Goal: Task Accomplishment & Management: Manage account settings

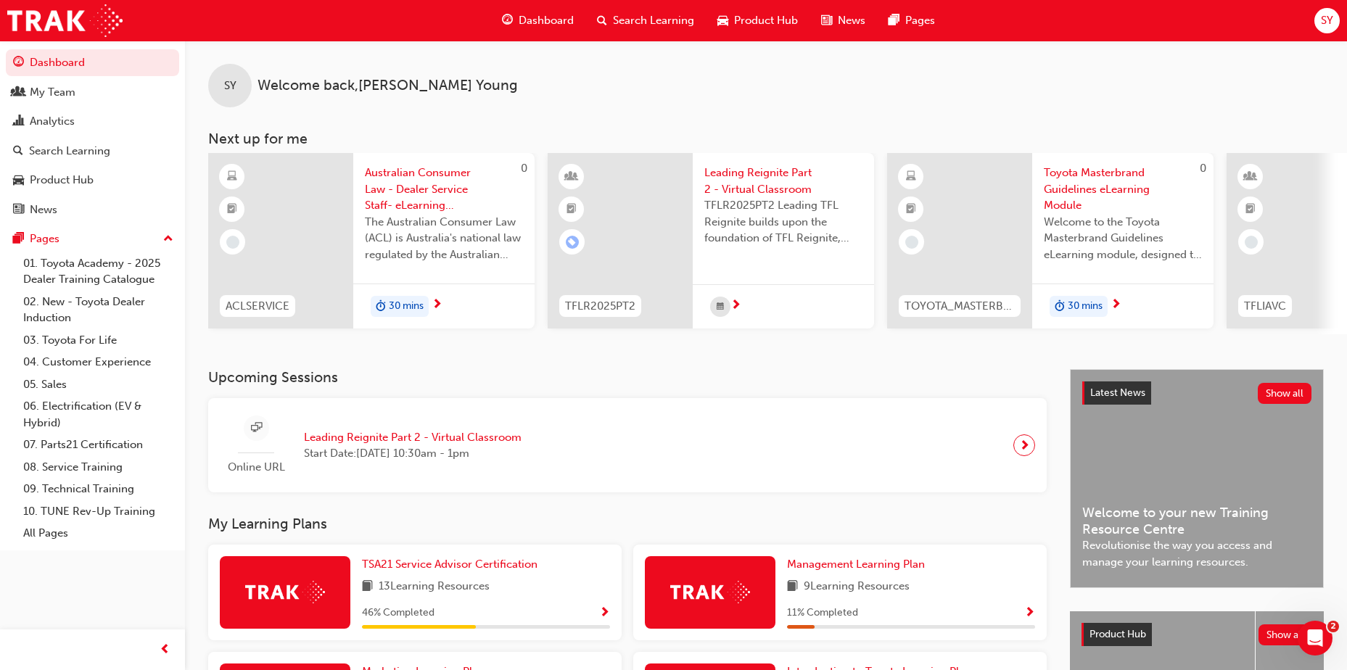
click at [663, 21] on span "Search Learning" at bounding box center [653, 20] width 81 height 17
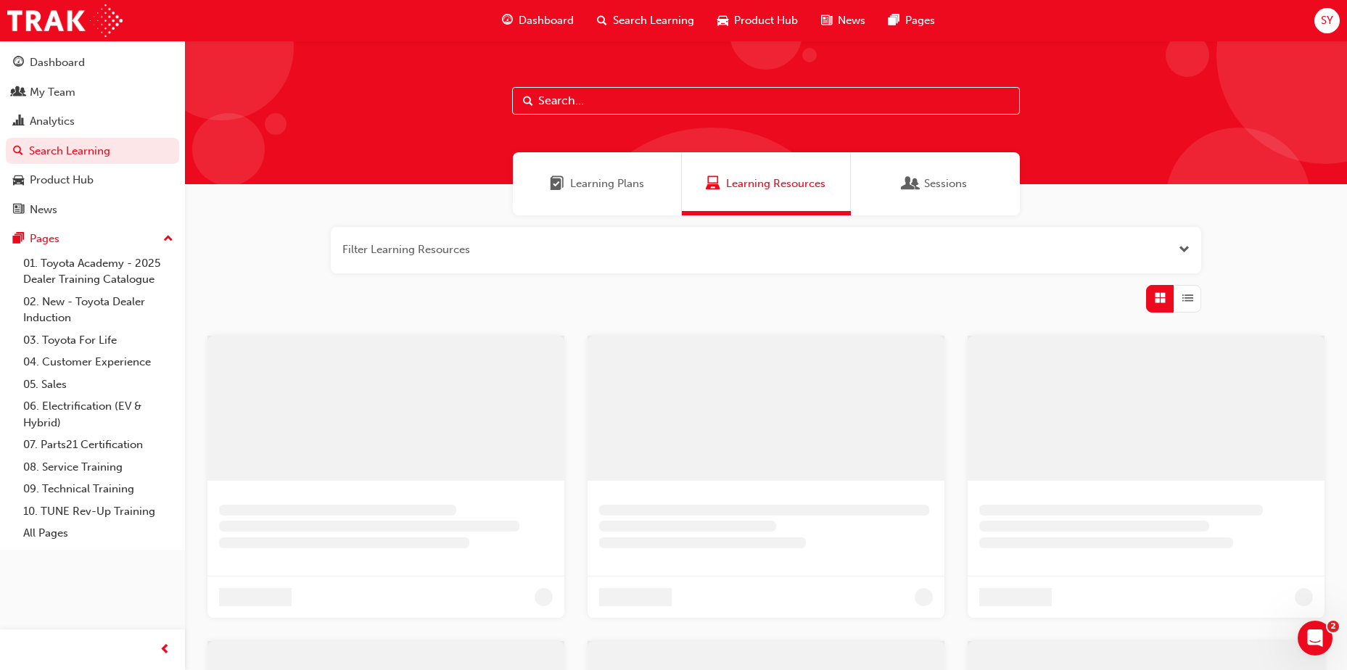
click at [606, 98] on input "text" at bounding box center [766, 101] width 508 height 28
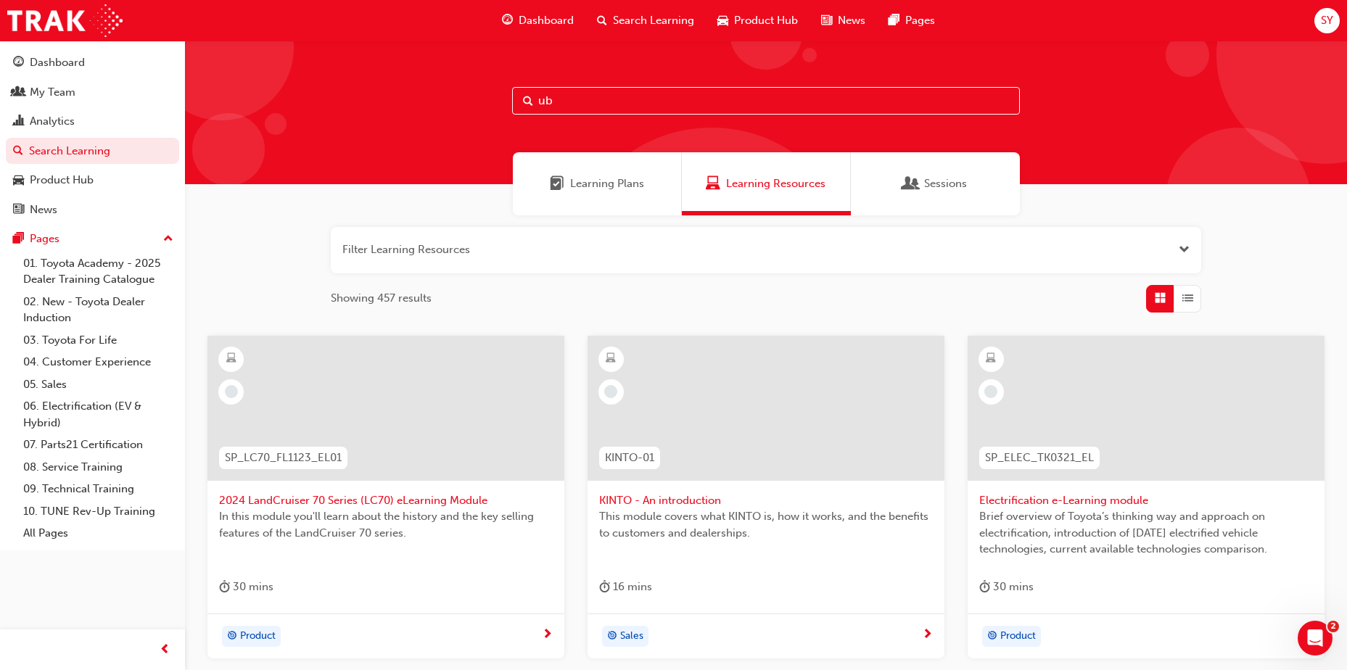
type input "u"
type input "IN ACTION"
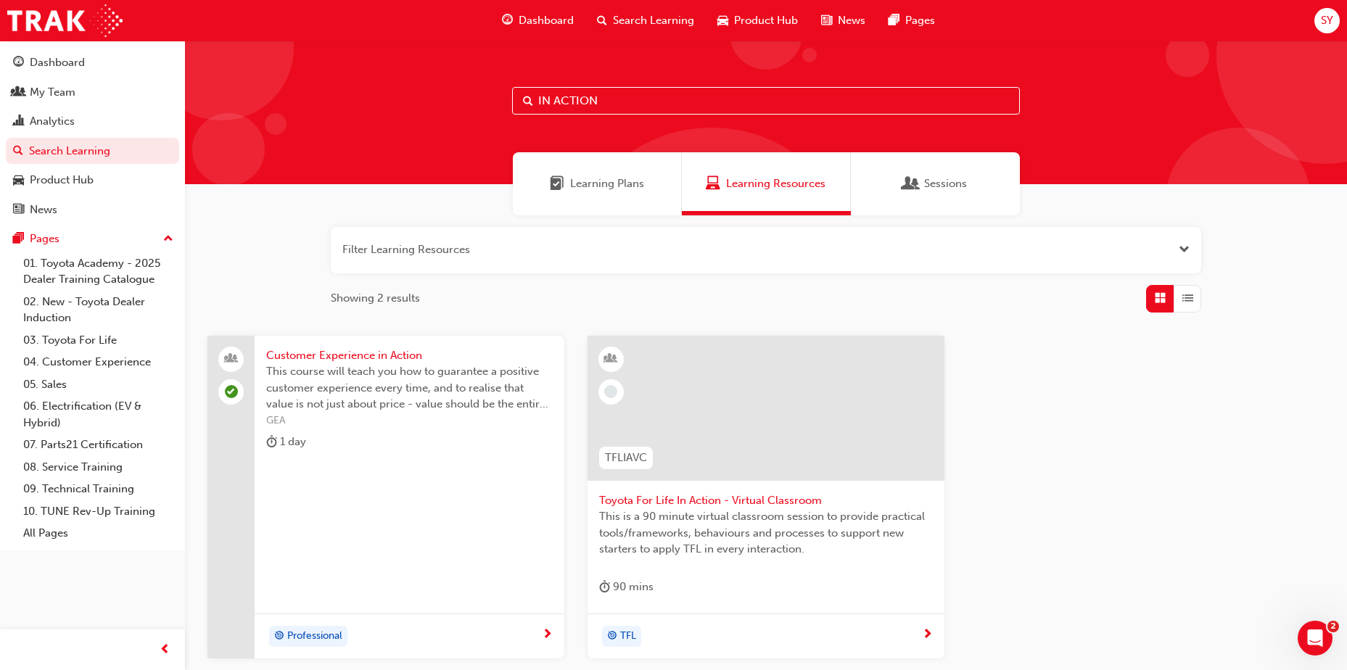
click at [676, 467] on span "Toyota For Life In Action - Virtual Classroom" at bounding box center [766, 501] width 334 height 17
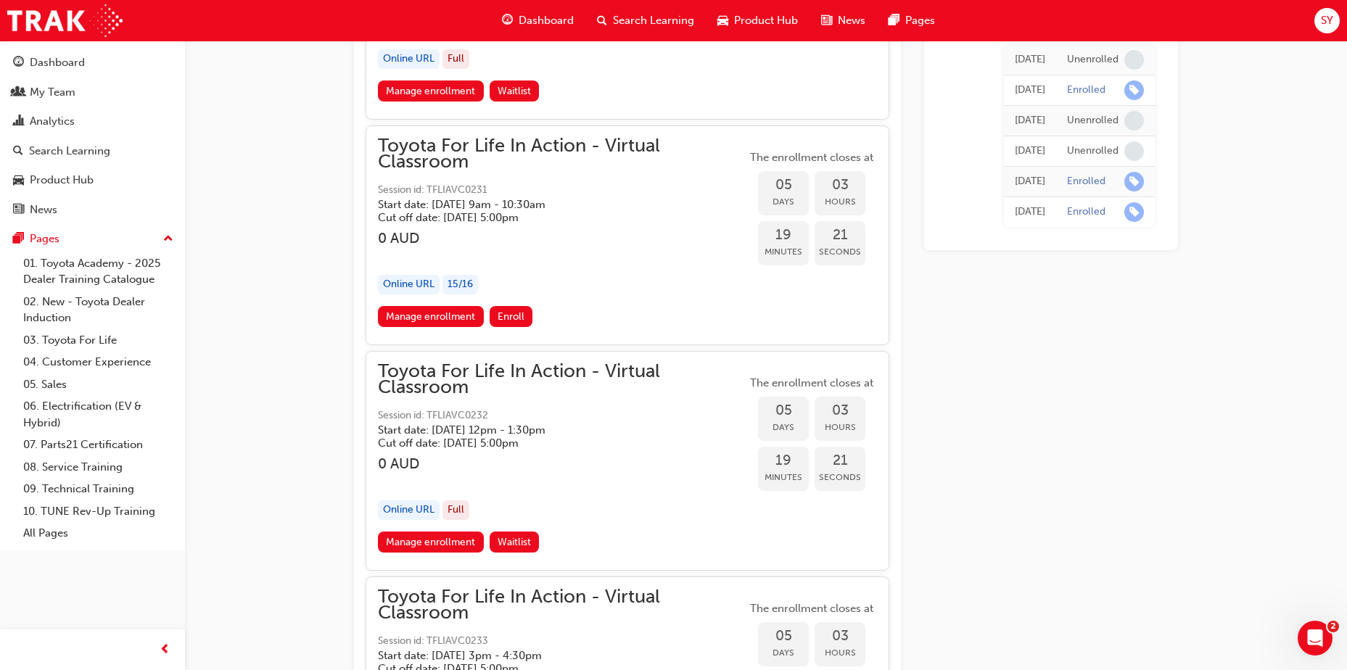
scroll to position [2337, 0]
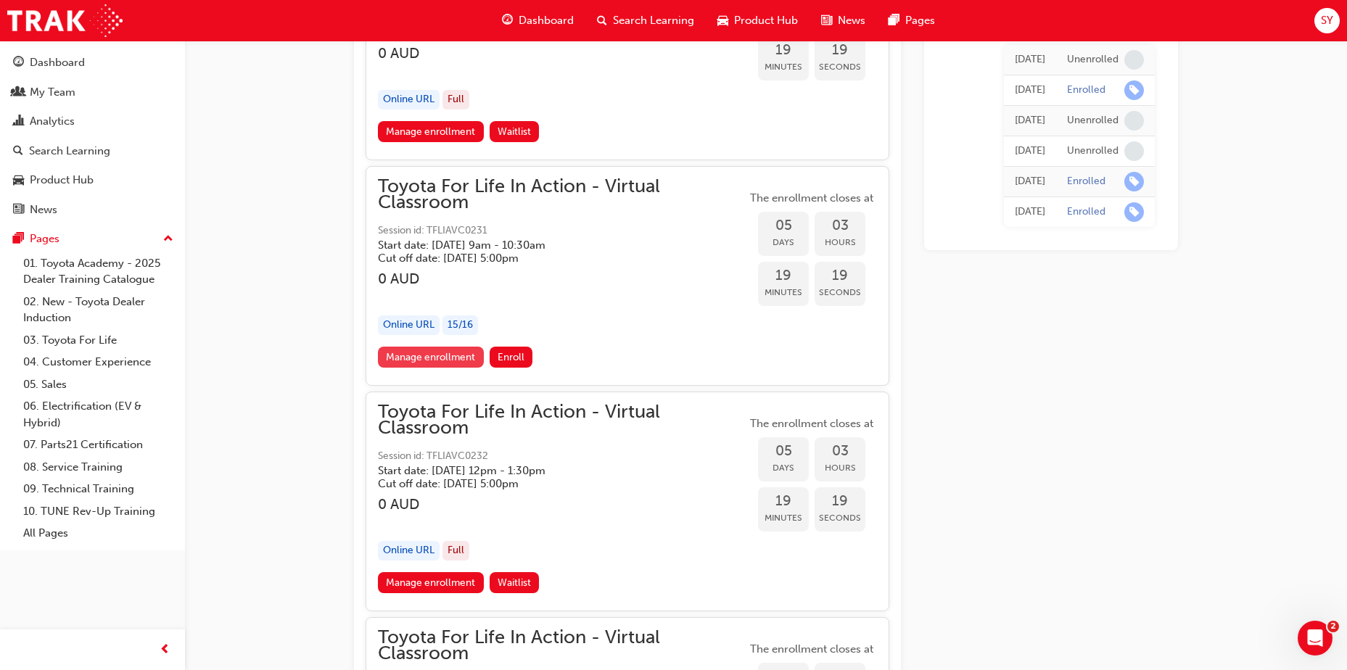
click at [446, 352] on link "Manage enrollment" at bounding box center [431, 357] width 106 height 21
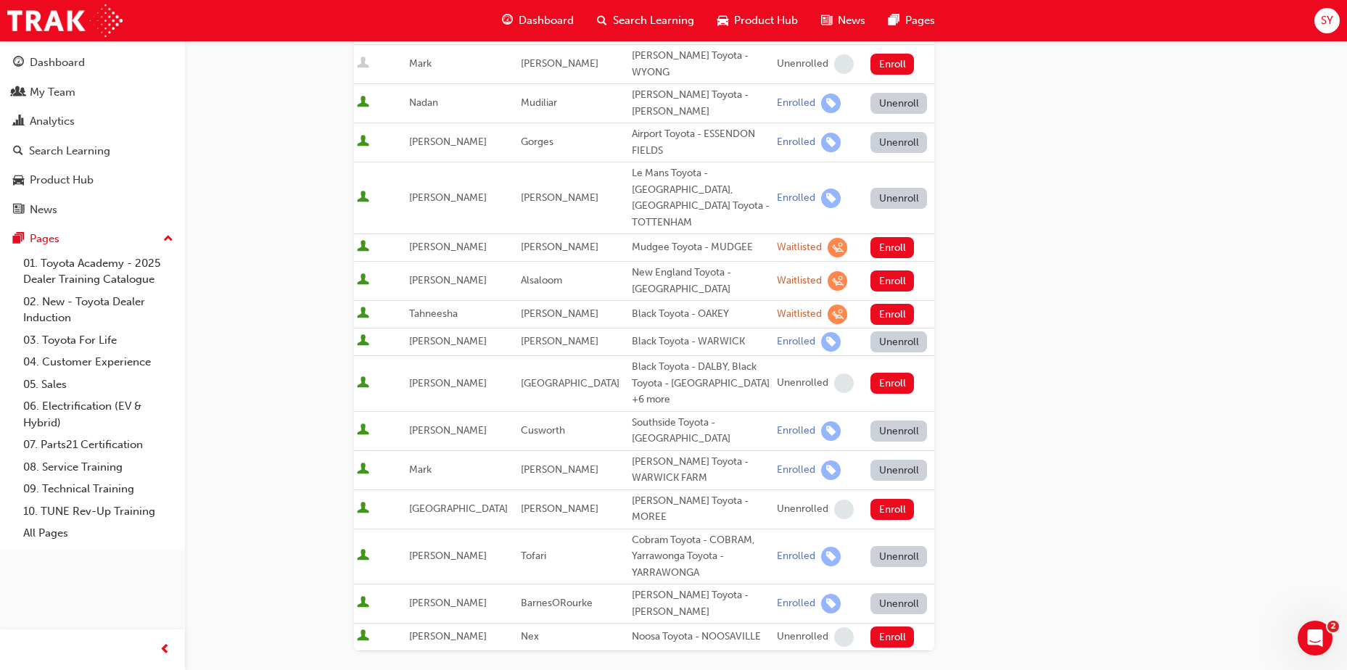
scroll to position [1059, 0]
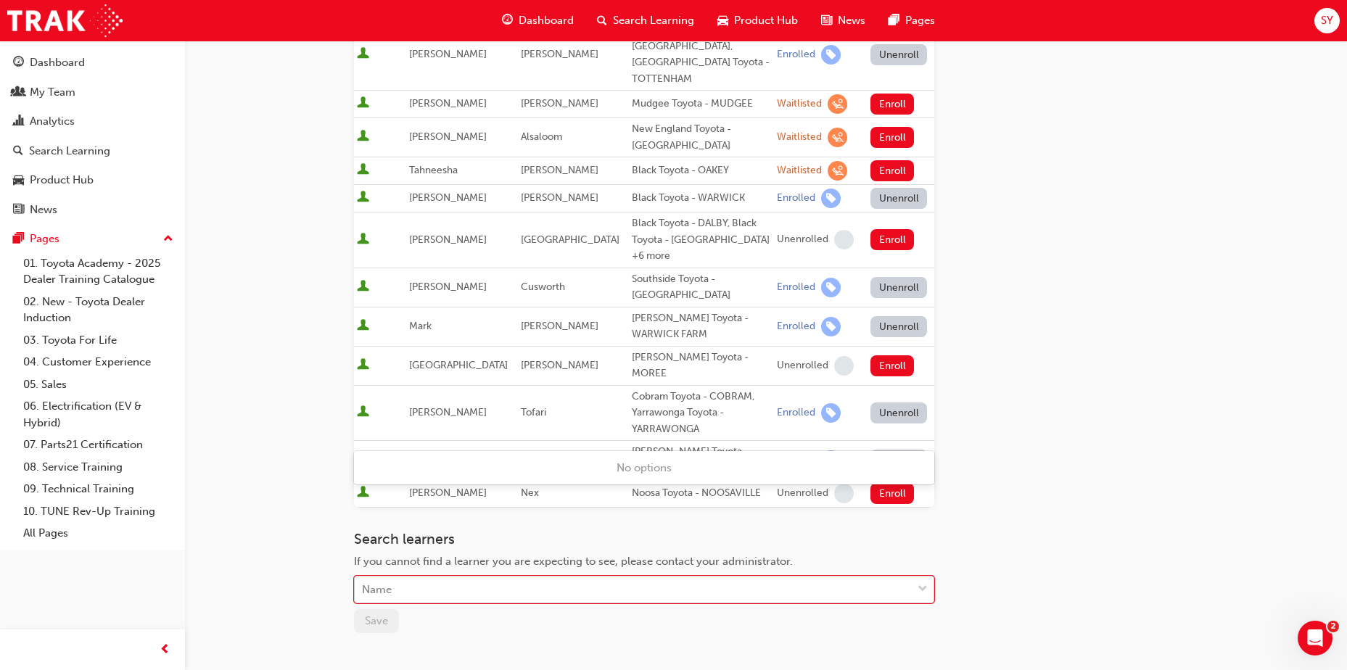
click at [390, 467] on div "Name" at bounding box center [377, 590] width 30 height 17
type input "JEN"
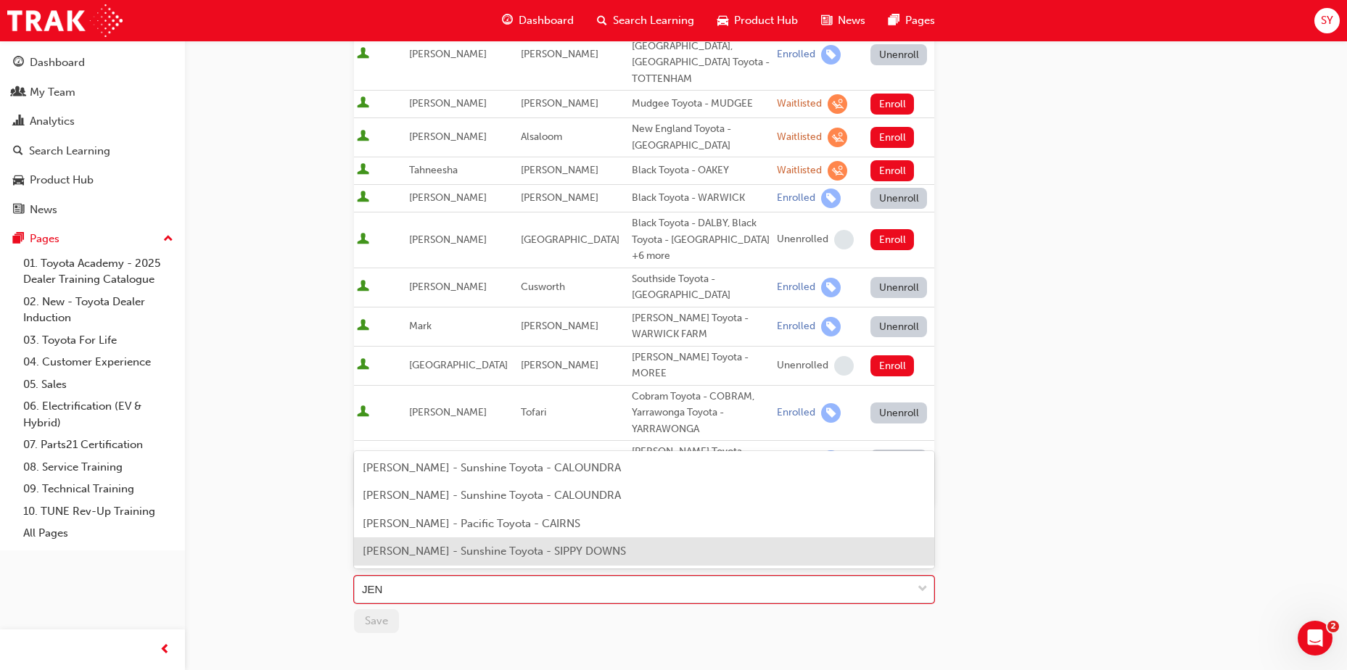
click at [419, 467] on span "EMMA JENSEN - Sunshine Toyota - SIPPY DOWNS" at bounding box center [494, 551] width 263 height 13
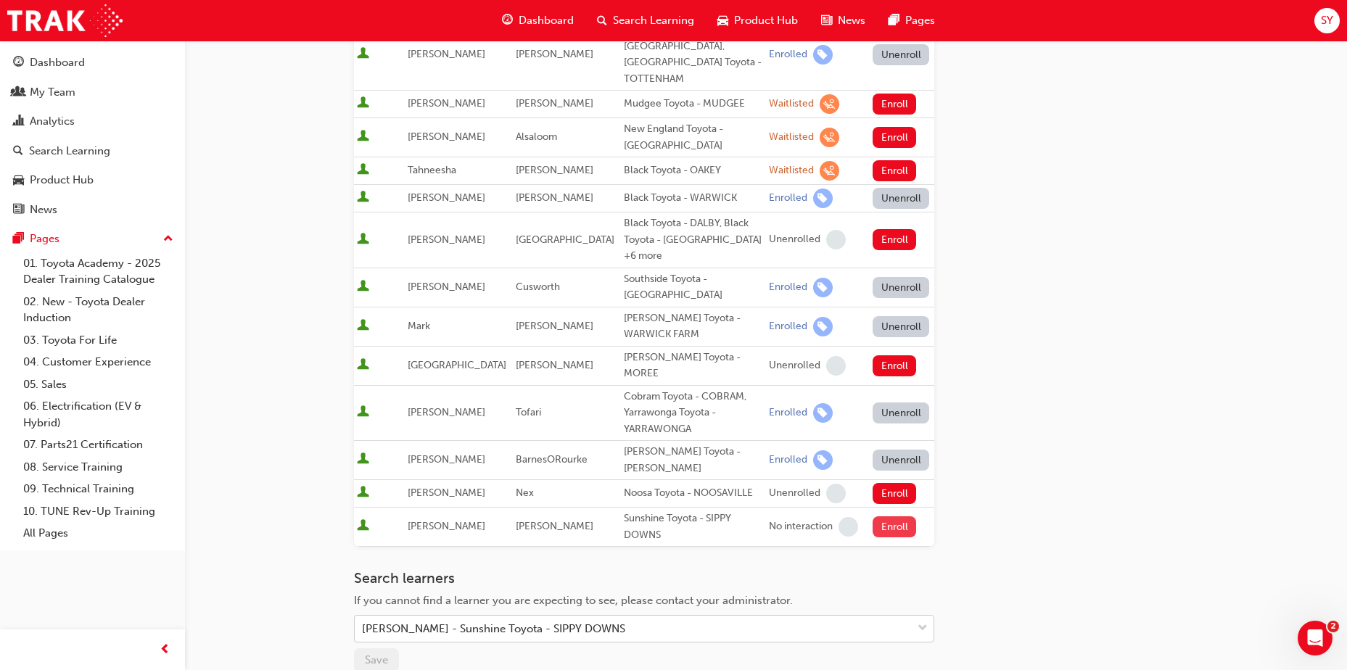
click at [874, 467] on button "Enroll" at bounding box center [895, 527] width 44 height 21
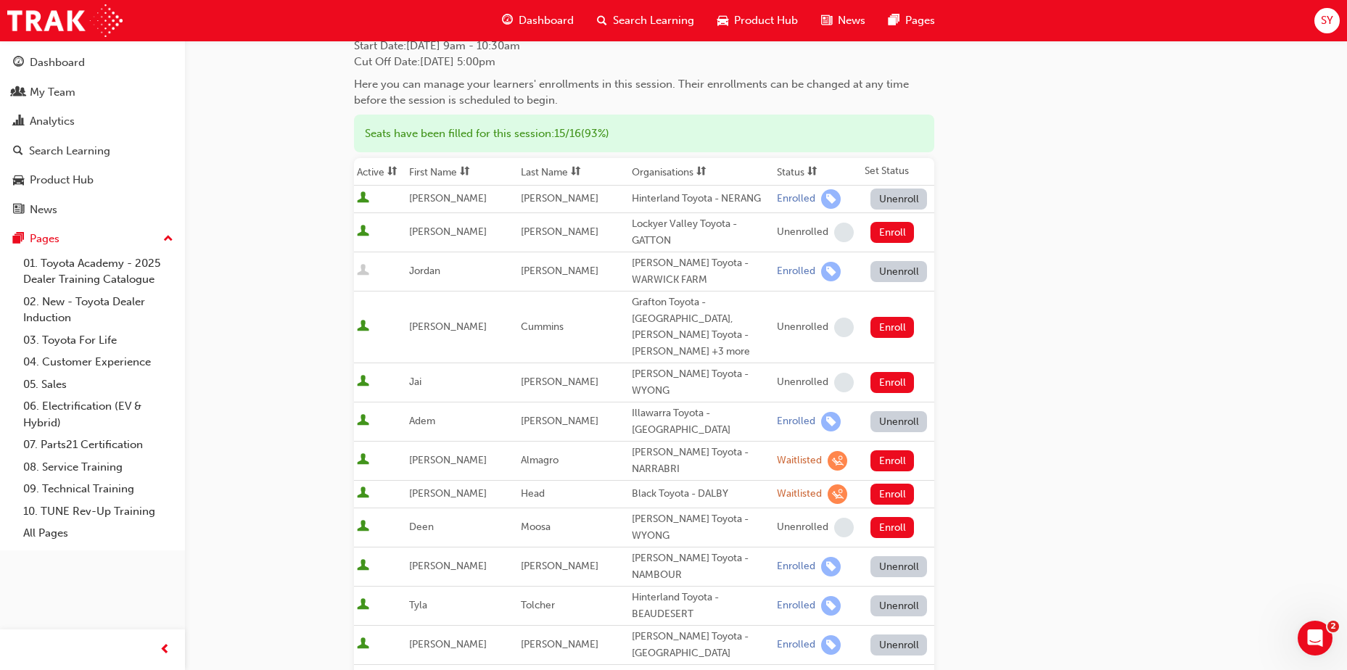
scroll to position [0, 0]
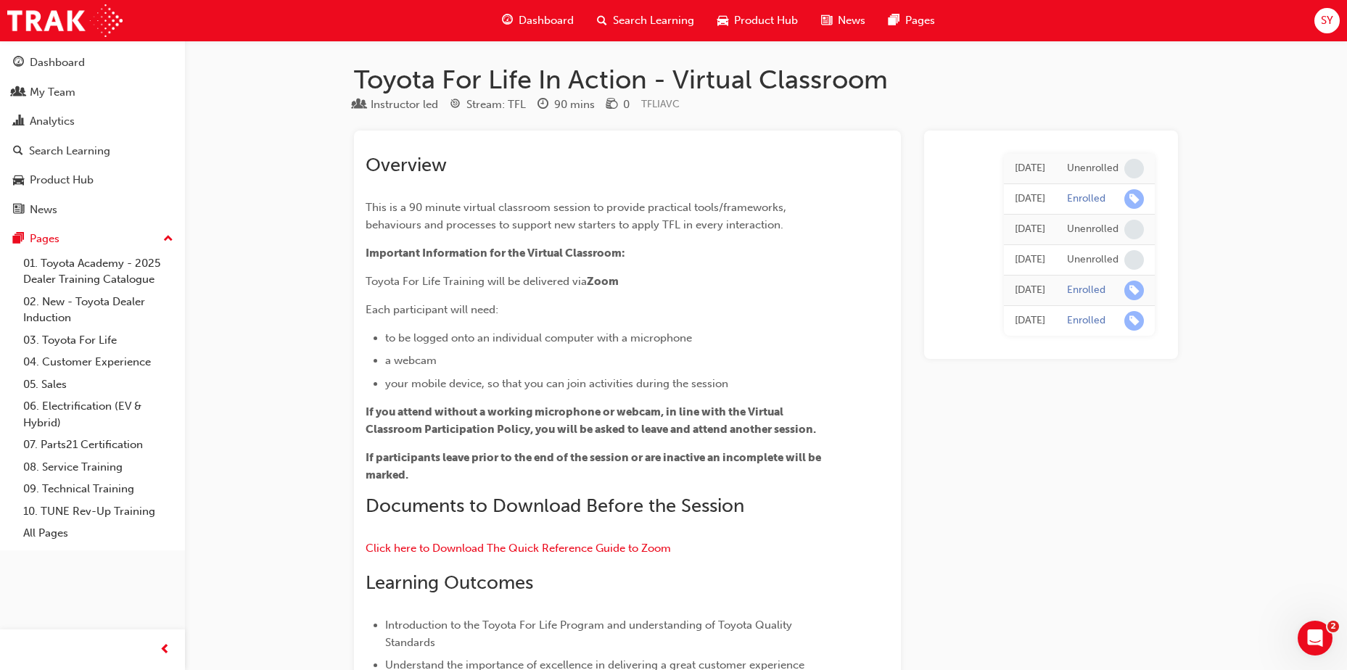
scroll to position [2337, 0]
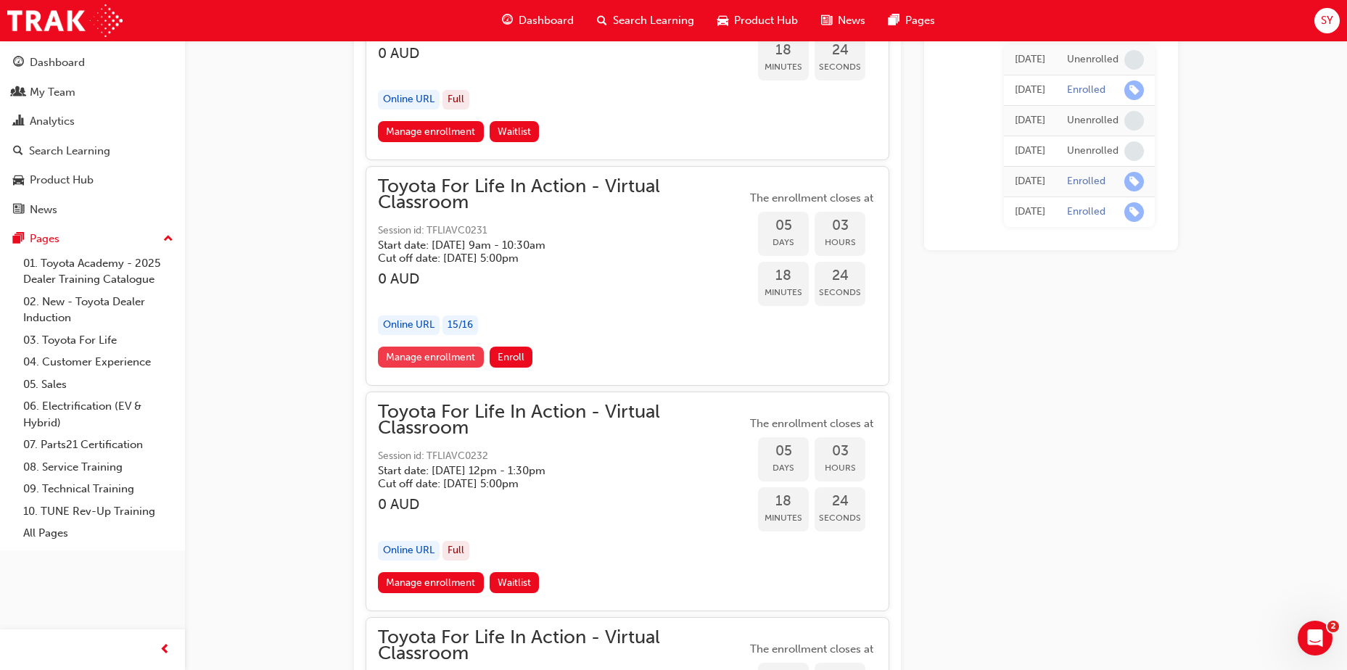
click at [443, 357] on link "Manage enrollment" at bounding box center [431, 357] width 106 height 21
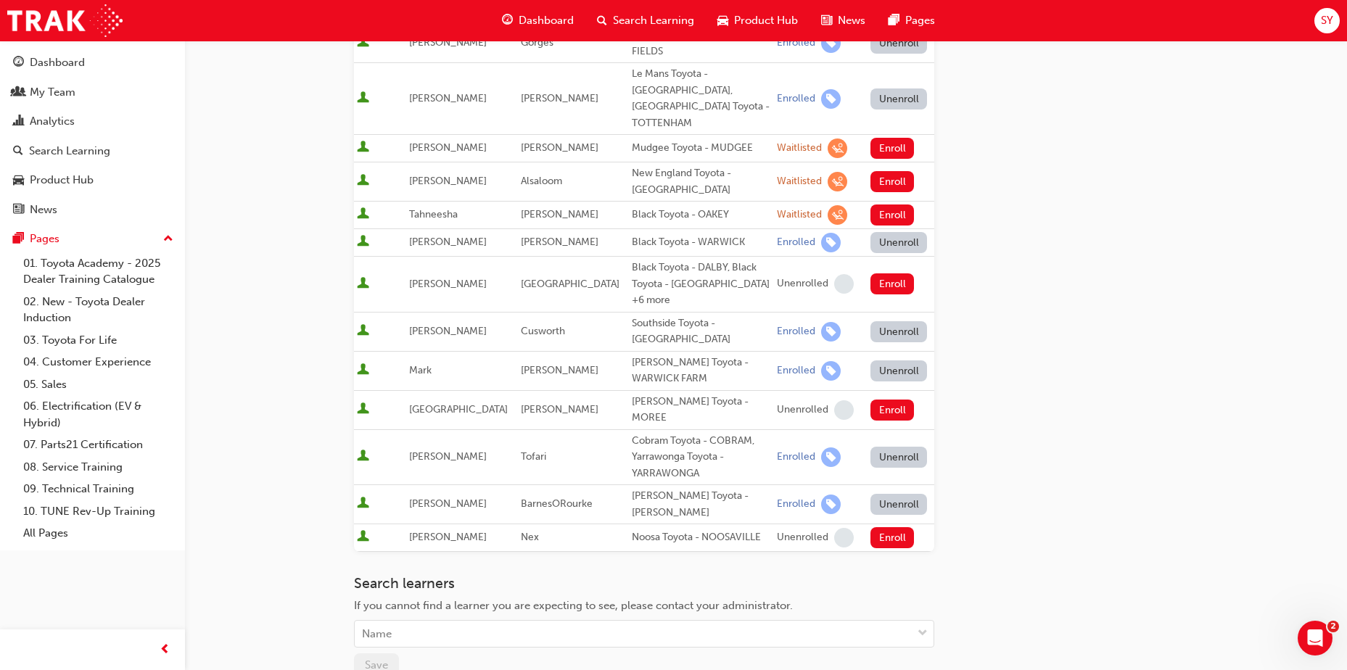
scroll to position [1016, 0]
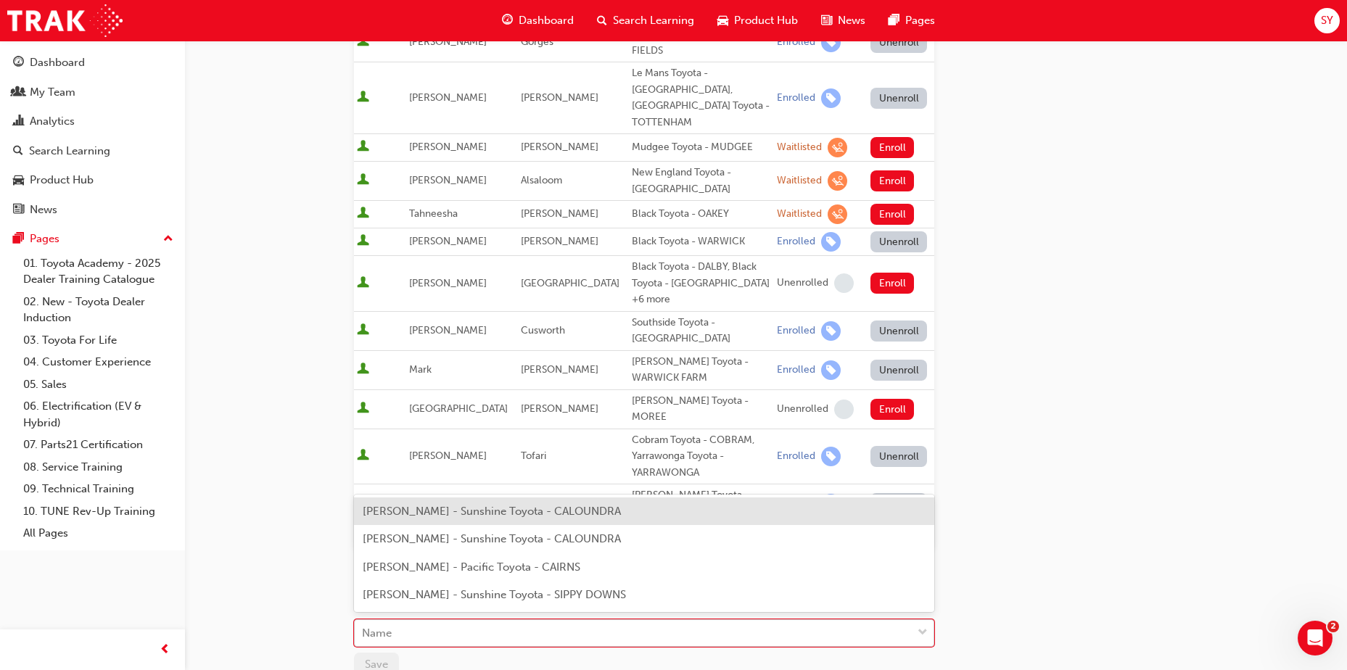
click at [403, 467] on div "Name" at bounding box center [633, 633] width 557 height 25
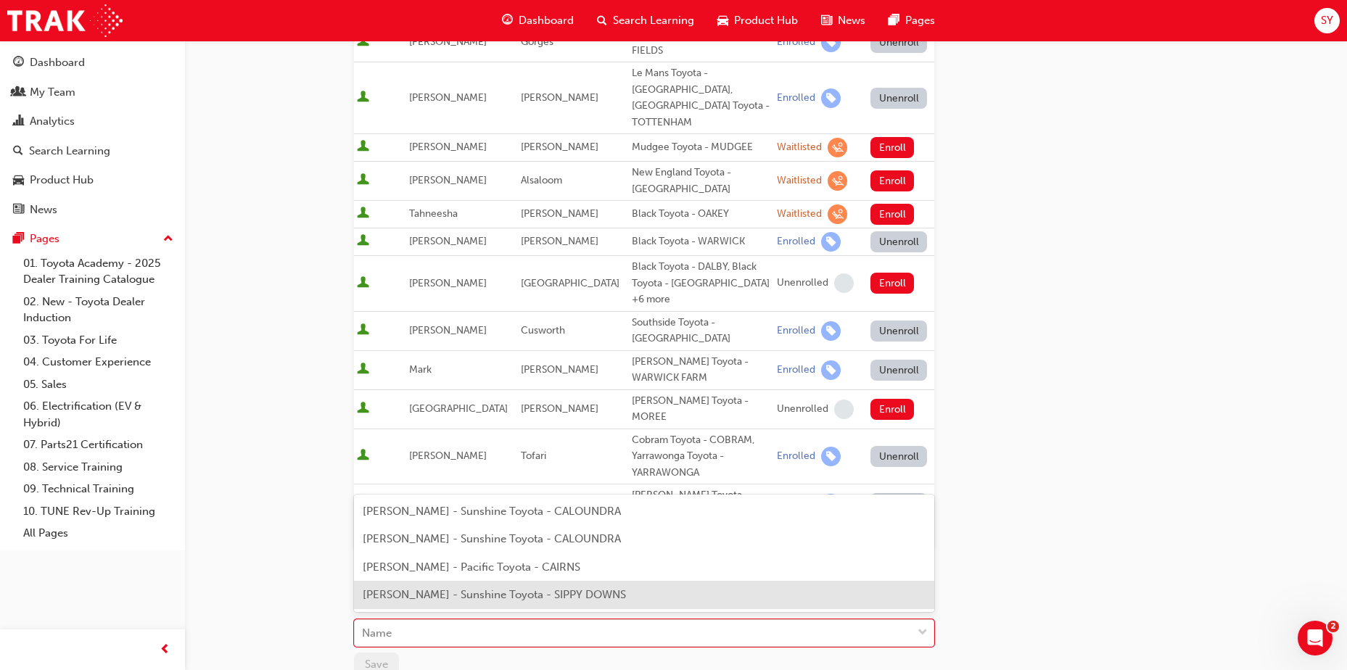
click at [426, 467] on span "EMMA JENSEN - Sunshine Toyota - SIPPY DOWNS" at bounding box center [494, 594] width 263 height 13
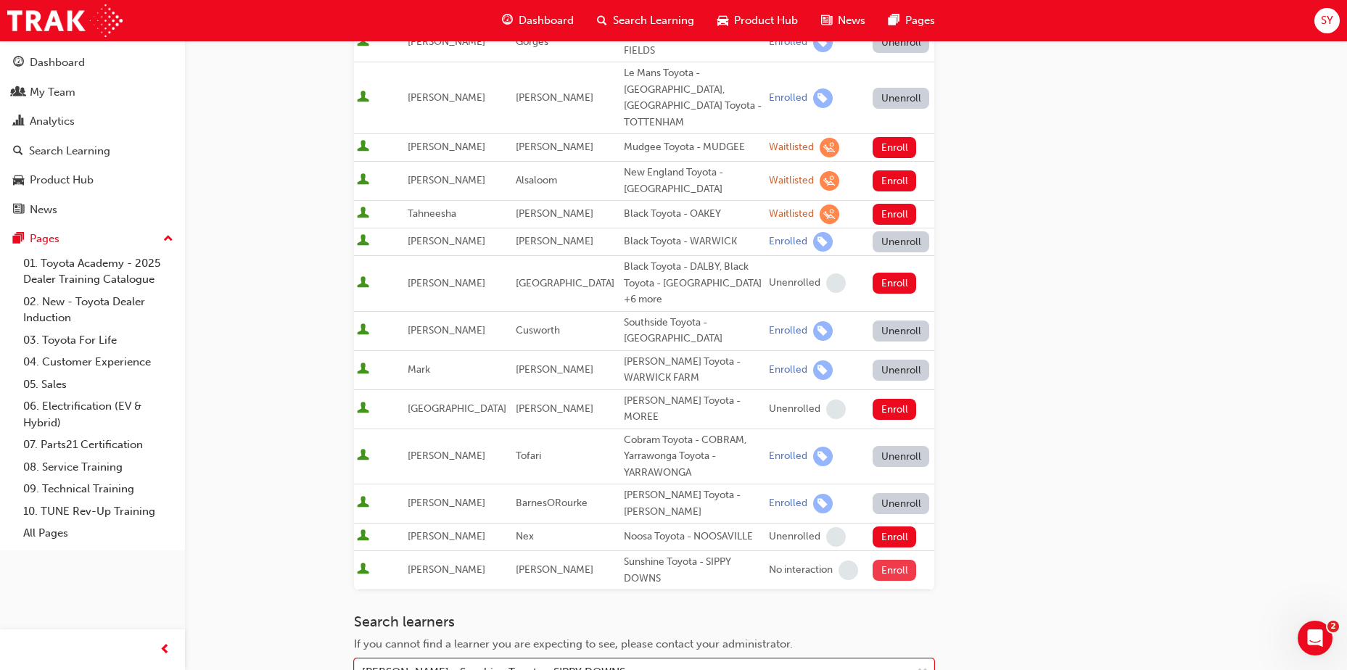
click at [887, 467] on button "Enroll" at bounding box center [895, 570] width 44 height 21
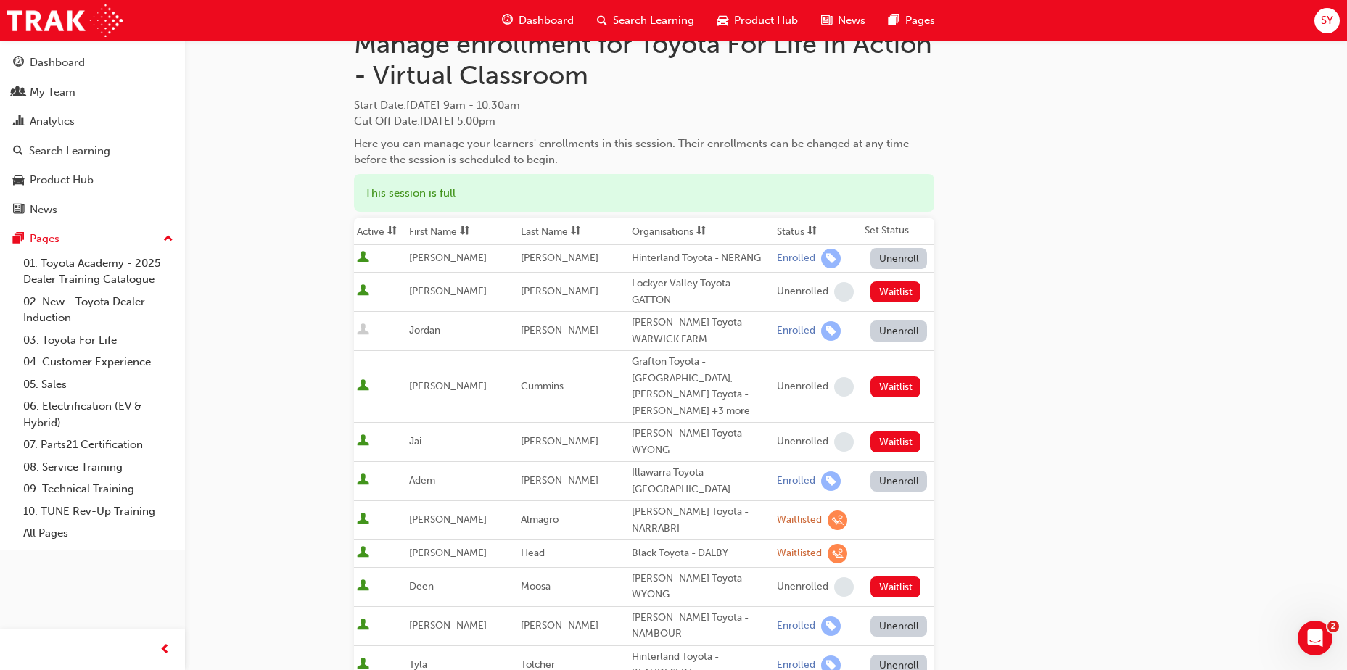
scroll to position [0, 0]
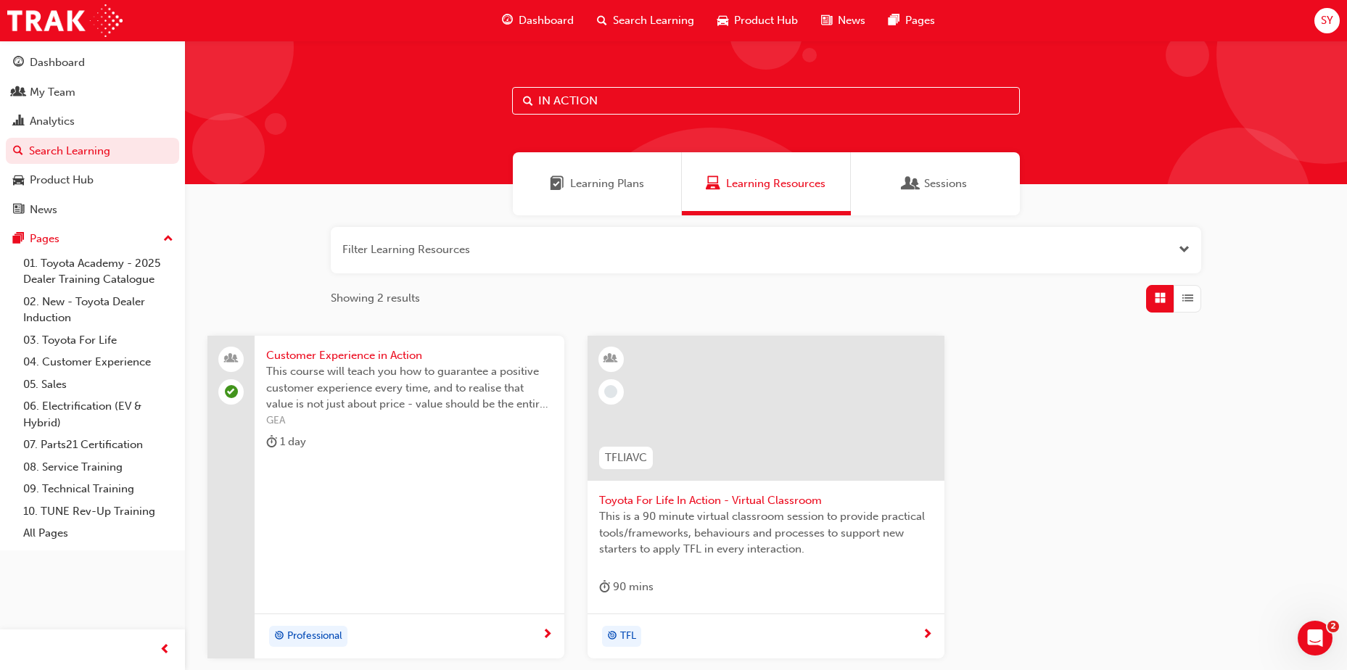
click at [692, 467] on span "Toyota For Life In Action - Virtual Classroom" at bounding box center [766, 501] width 334 height 17
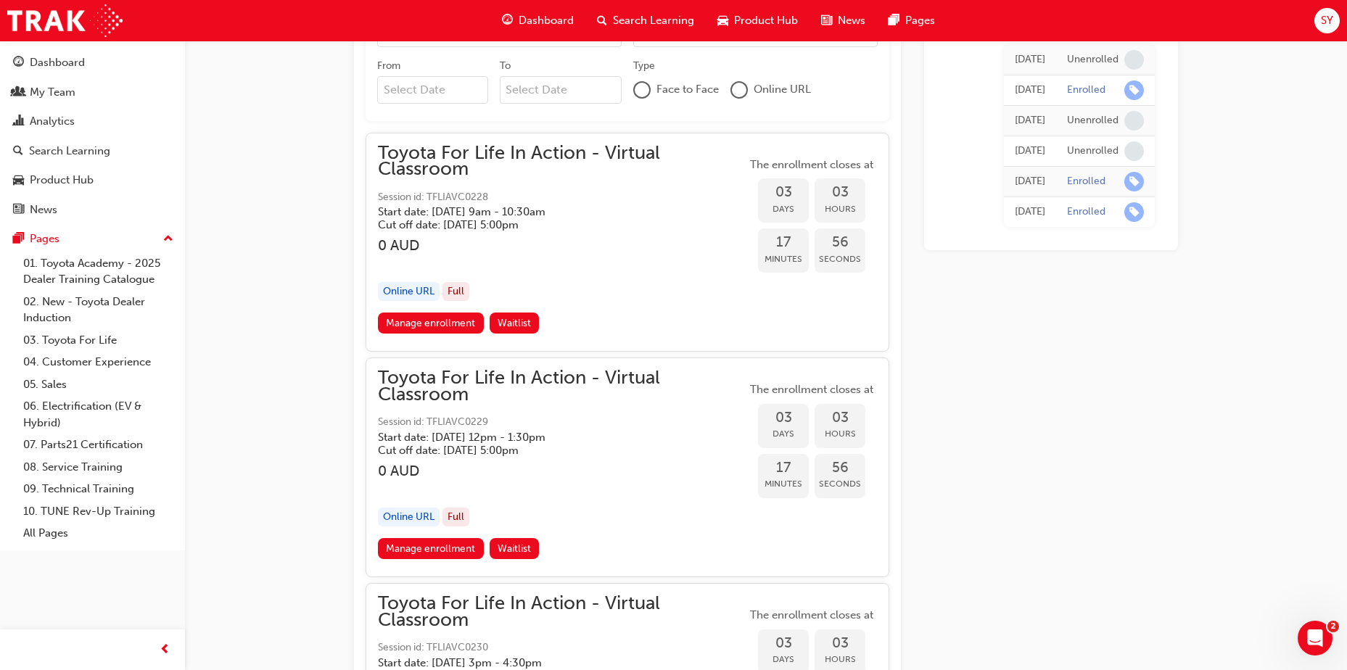
scroll to position [1005, 0]
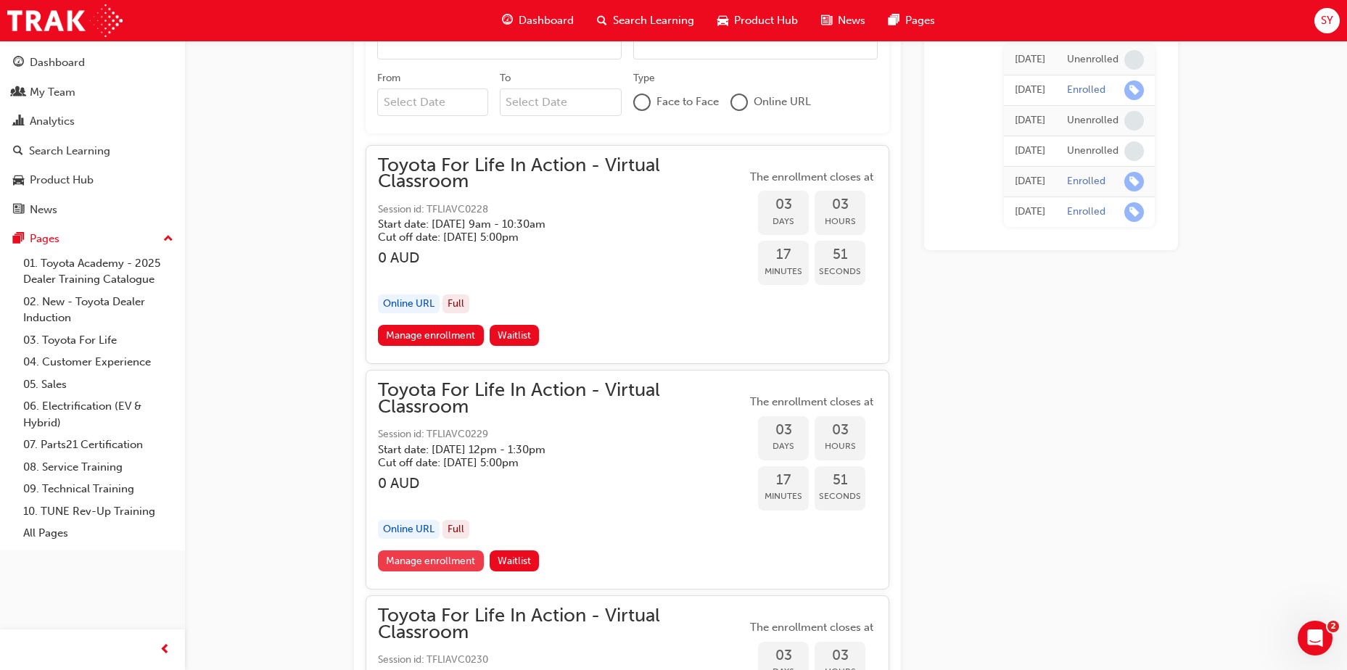
click at [448, 467] on link "Manage enrollment" at bounding box center [431, 561] width 106 height 21
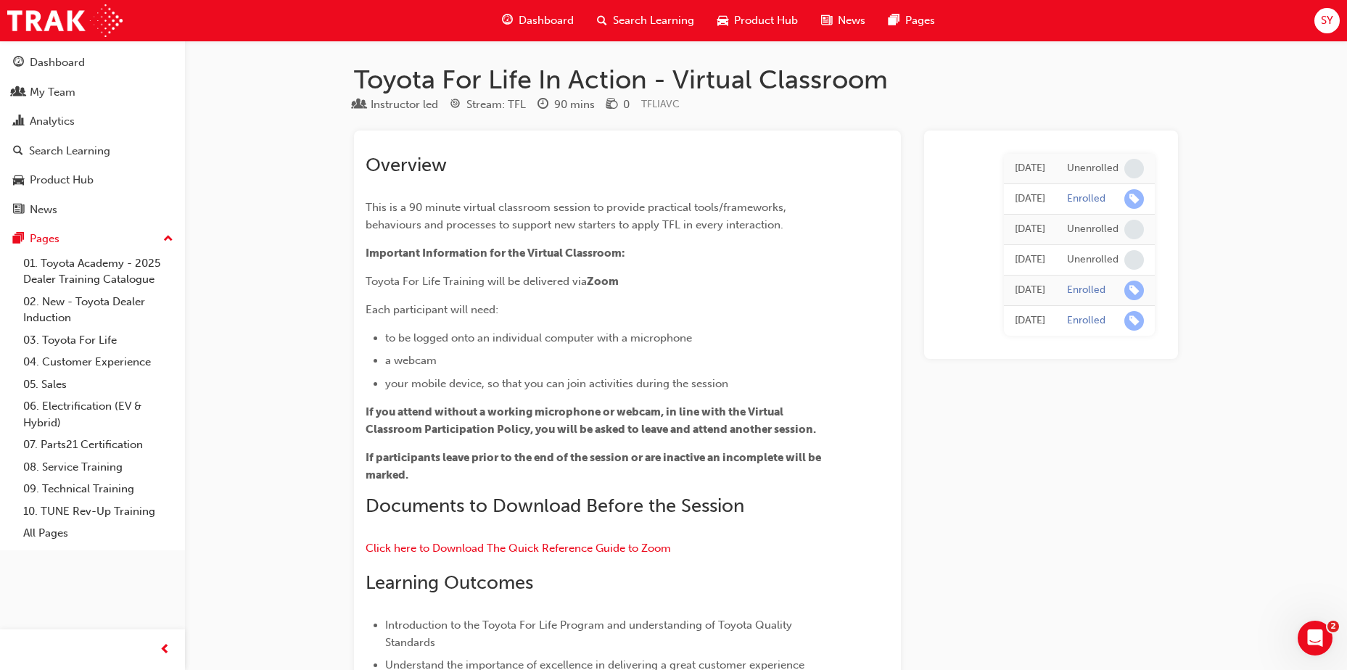
scroll to position [1005, 0]
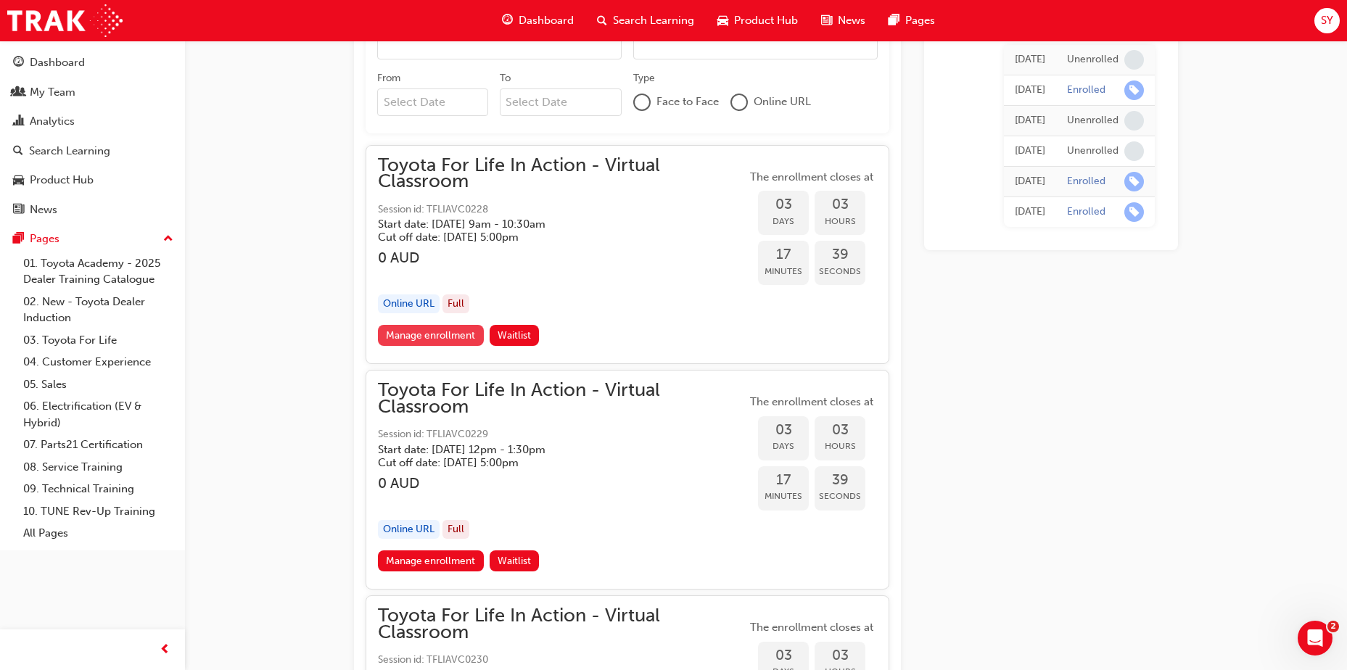
click at [424, 333] on link "Manage enrollment" at bounding box center [431, 335] width 106 height 21
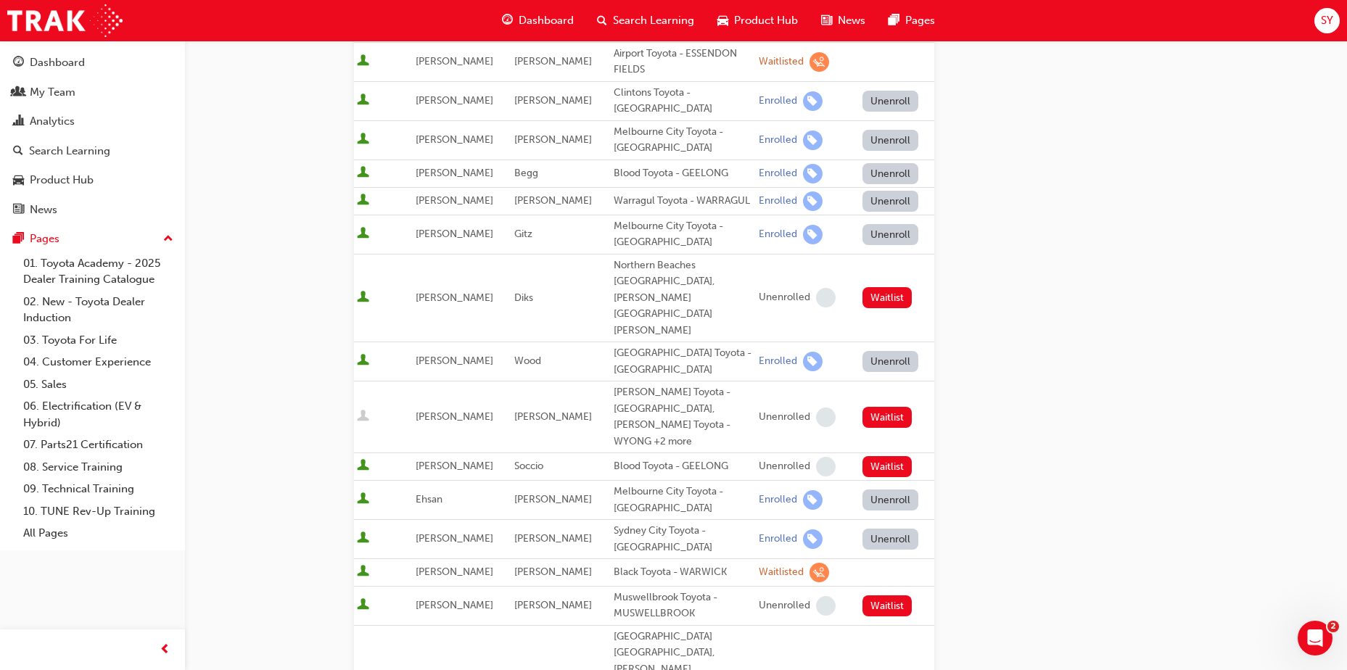
scroll to position [580, 0]
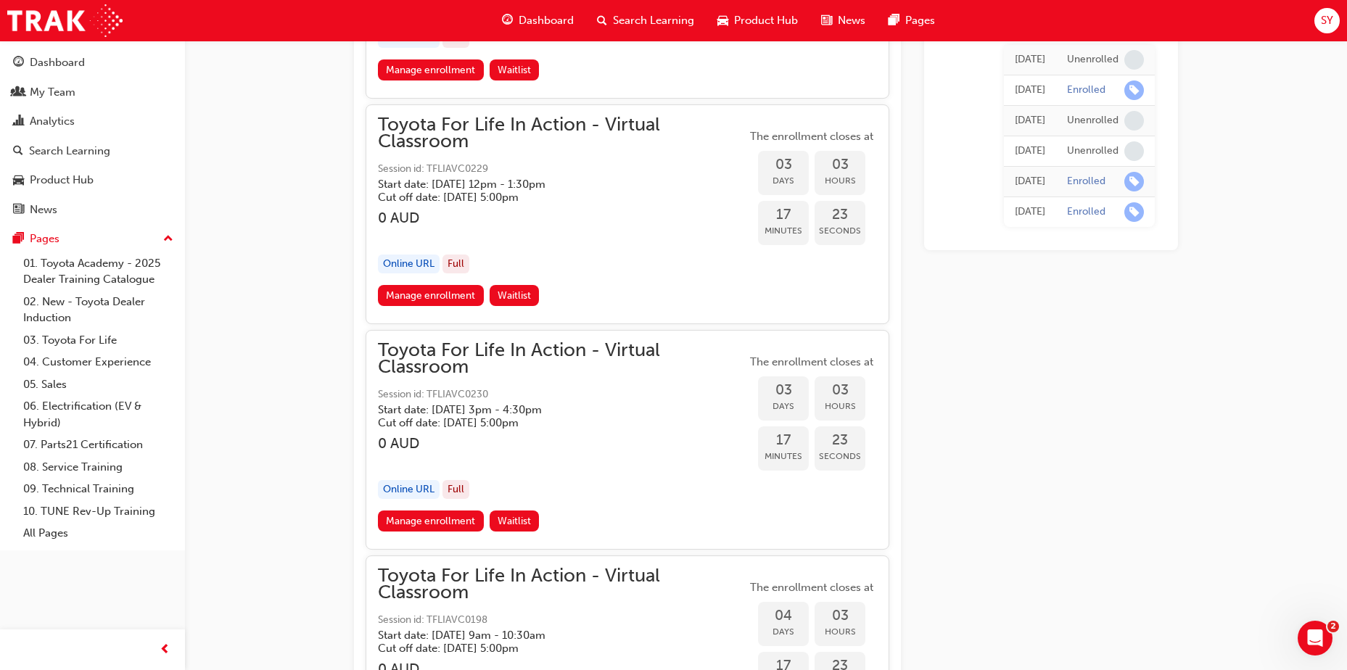
scroll to position [1295, 0]
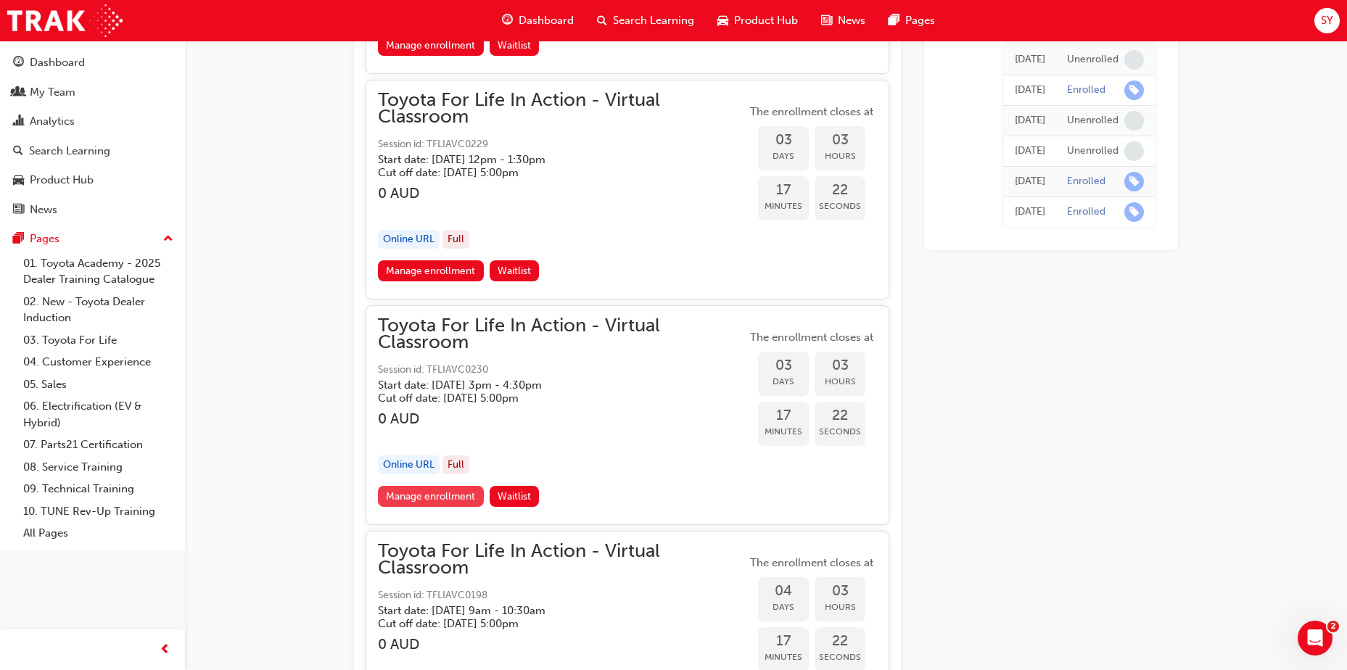
click at [416, 467] on link "Manage enrollment" at bounding box center [431, 496] width 106 height 21
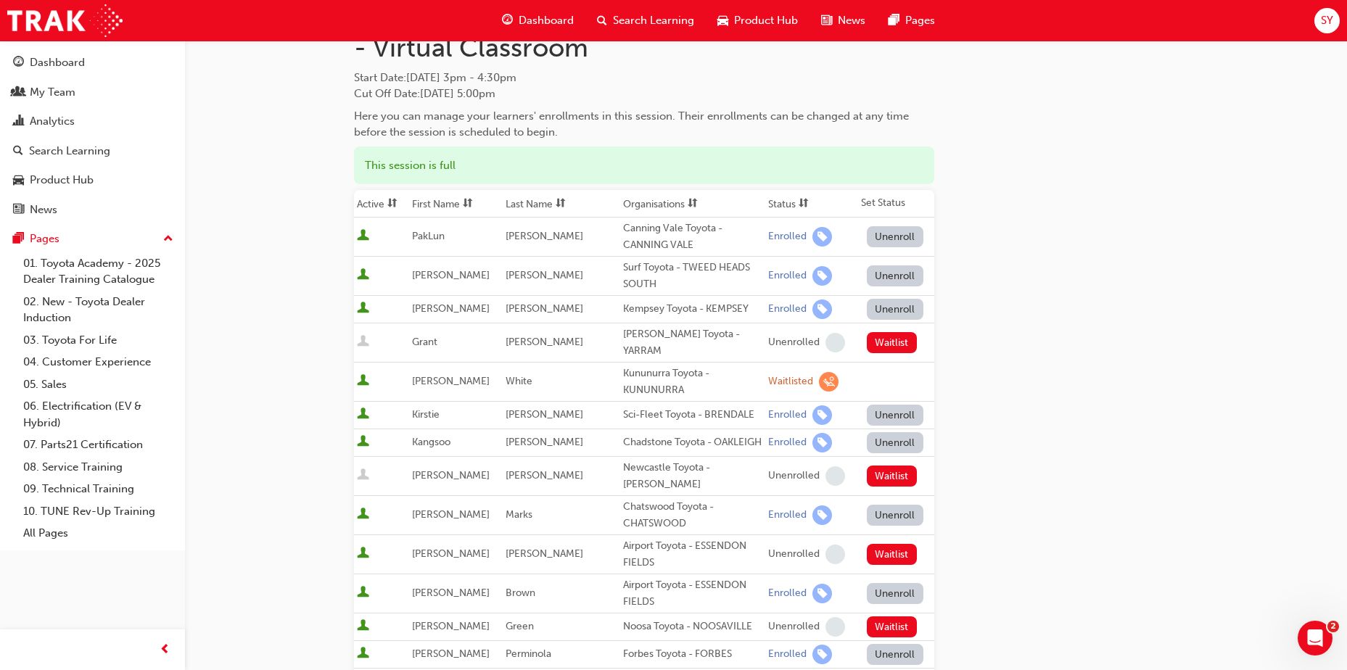
scroll to position [73, 0]
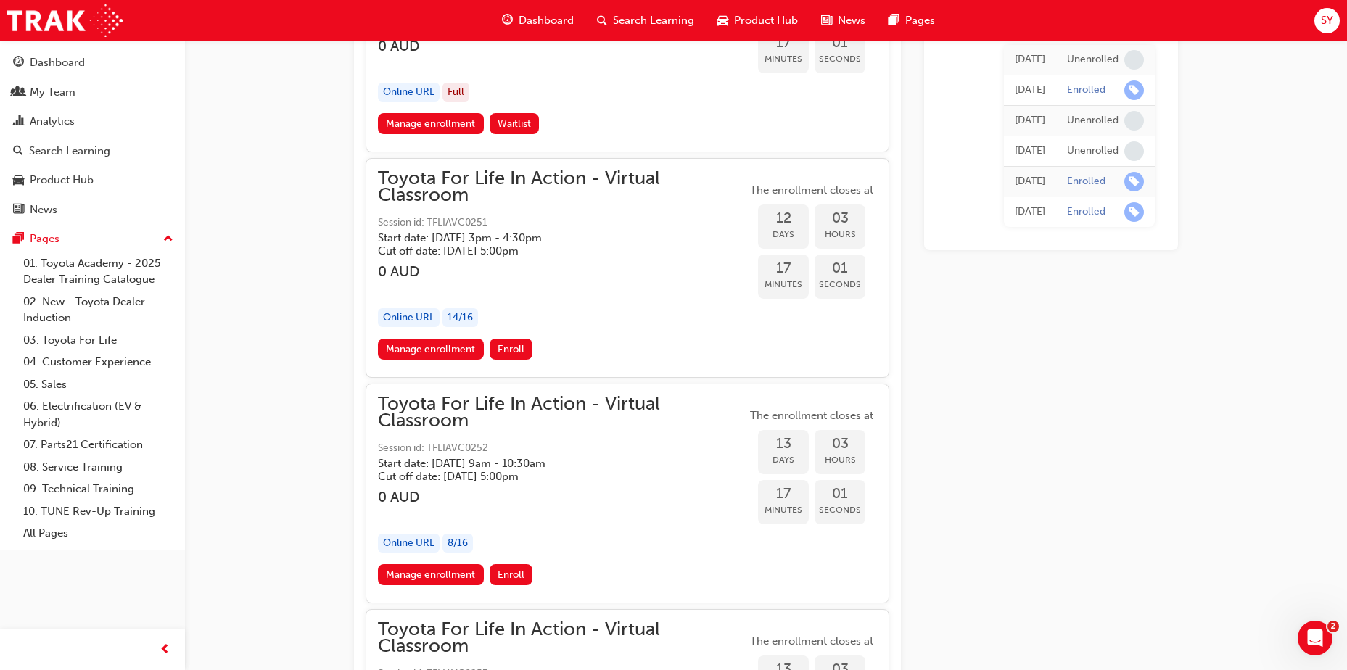
scroll to position [5504, 0]
click at [430, 348] on link "Manage enrollment" at bounding box center [431, 348] width 106 height 21
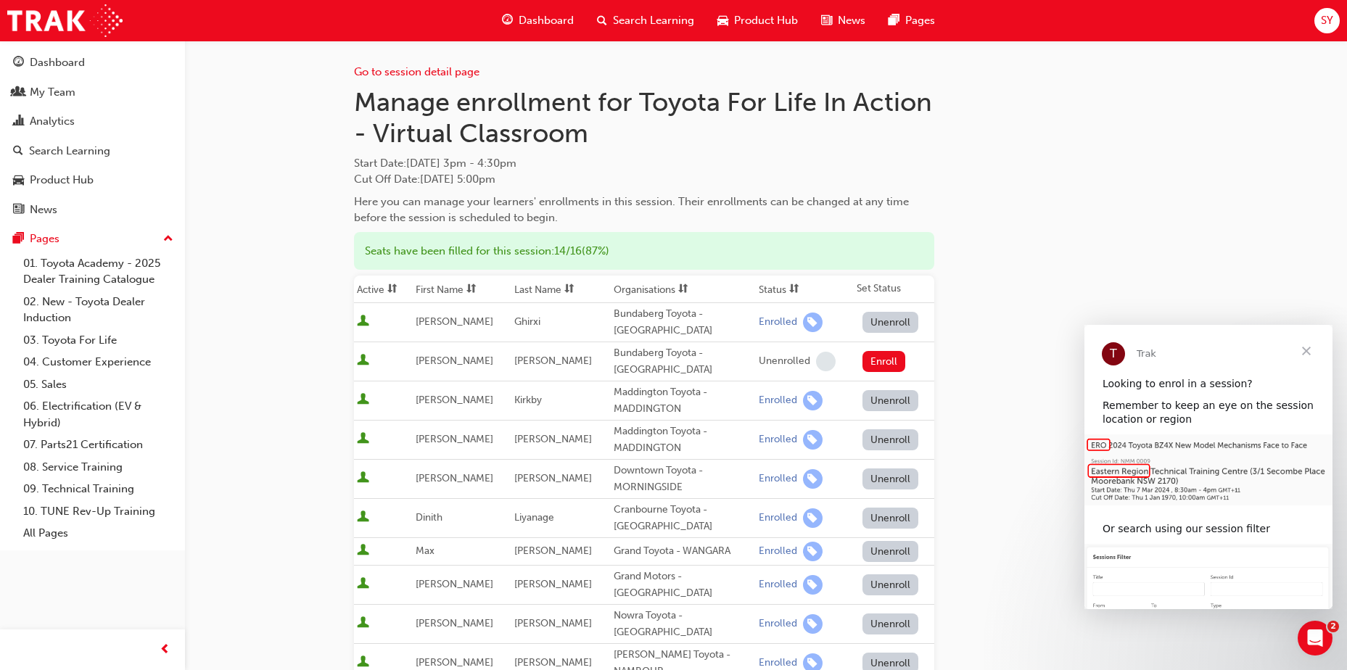
scroll to position [527, 0]
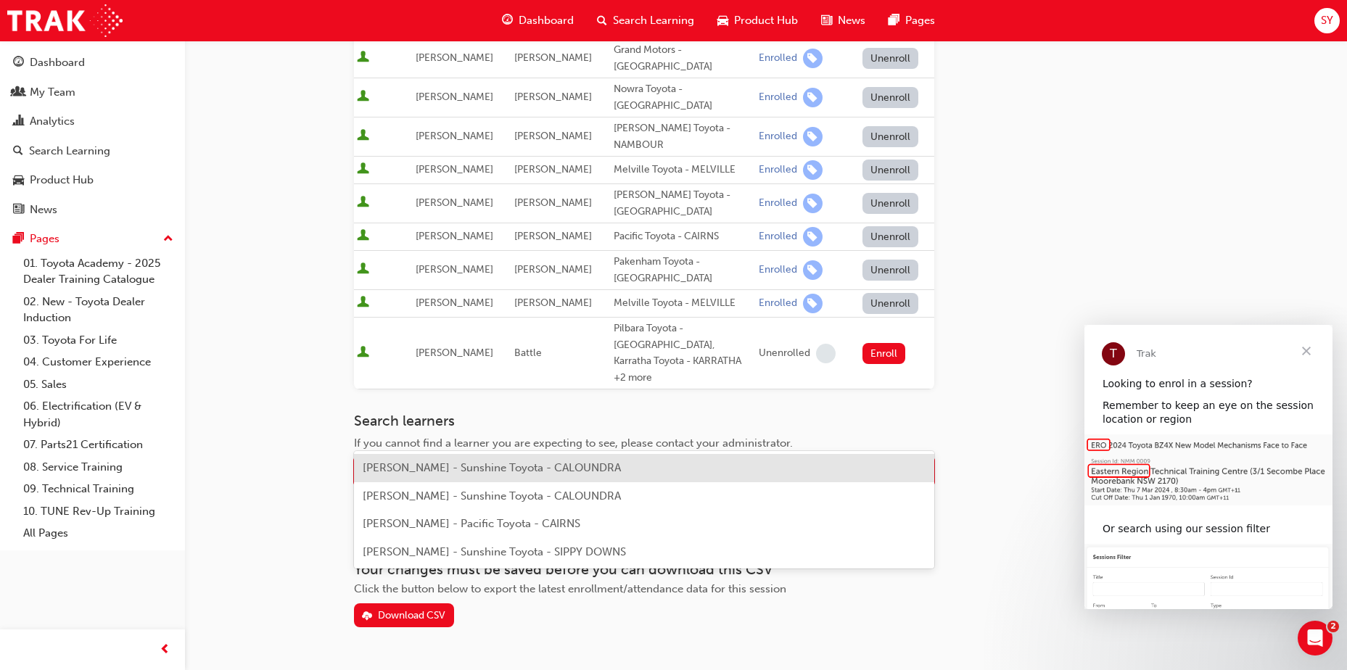
click at [429, 459] on div "Name" at bounding box center [633, 471] width 557 height 25
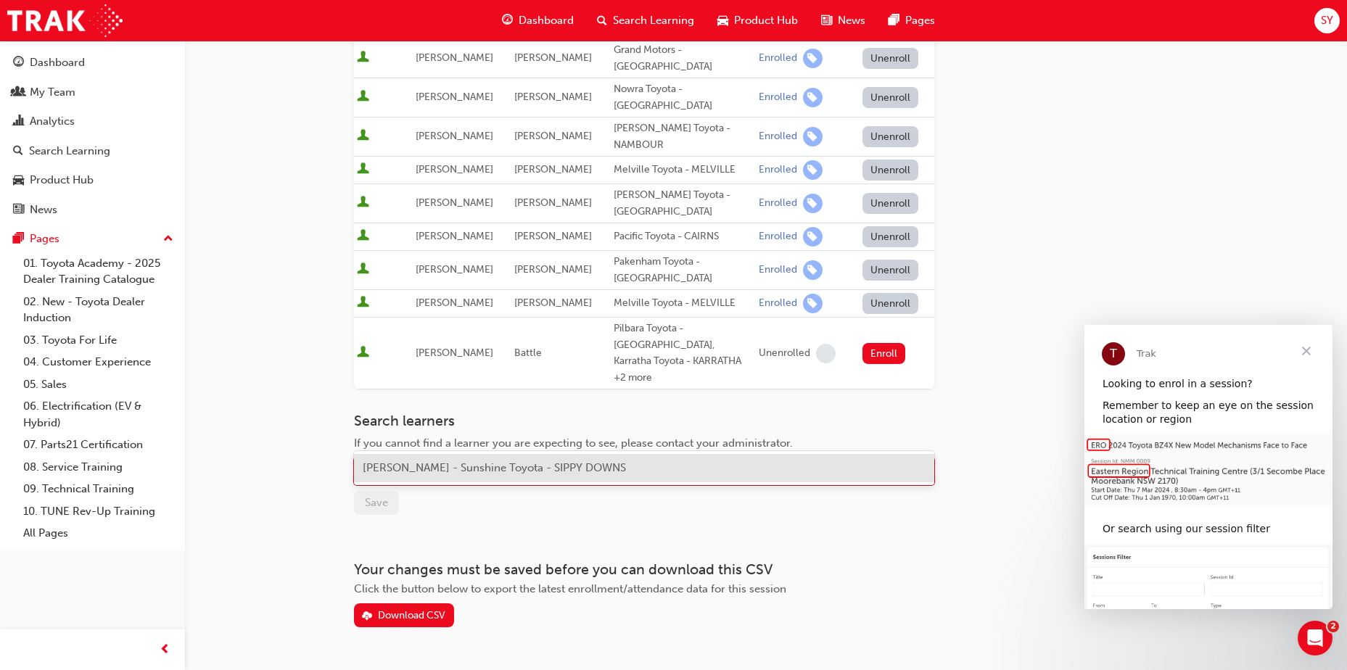
type input "JASPER"
click at [440, 467] on span "Jasper Minter - Sunshine Toyota - SIPPY DOWNS" at bounding box center [494, 467] width 263 height 13
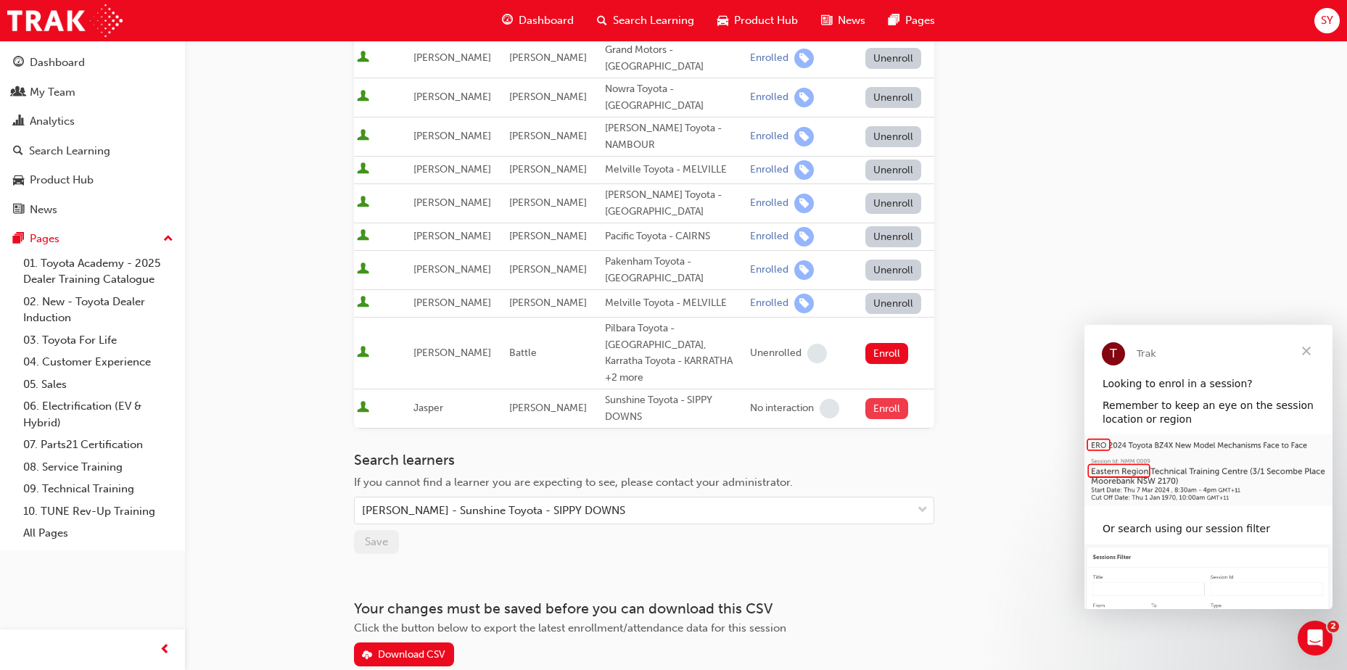
click at [875, 398] on button "Enroll" at bounding box center [888, 408] width 44 height 21
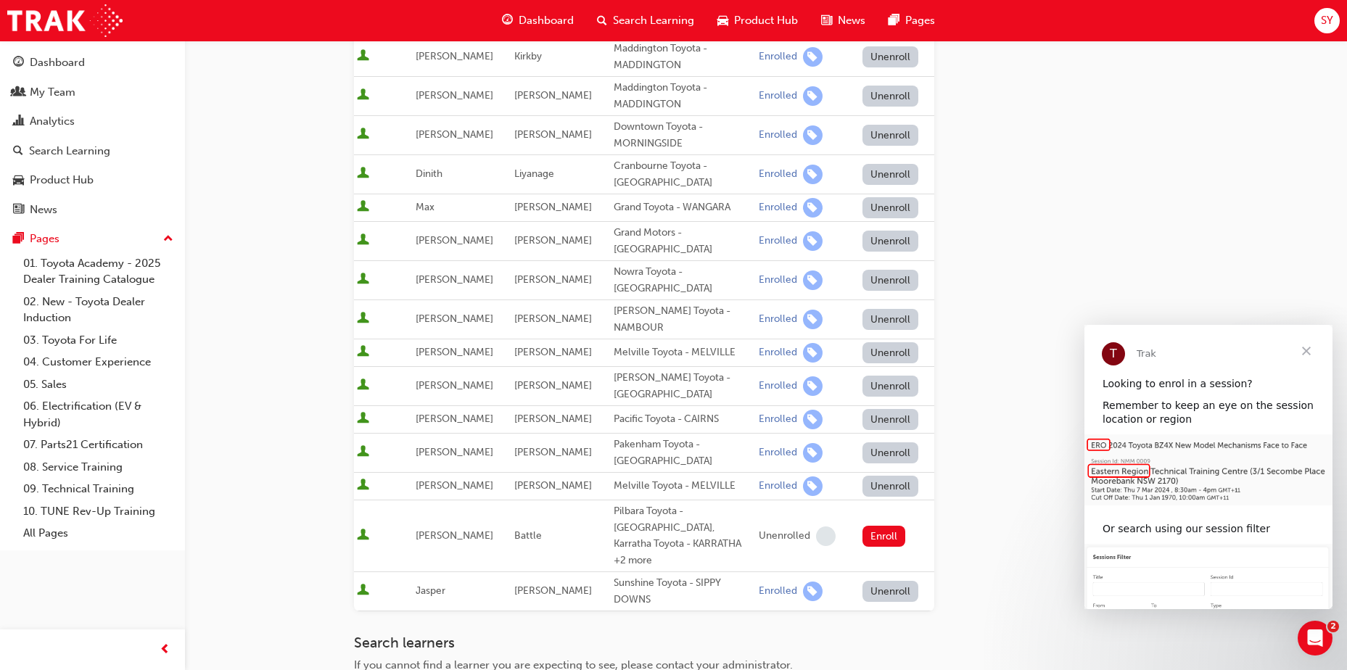
scroll to position [643, 0]
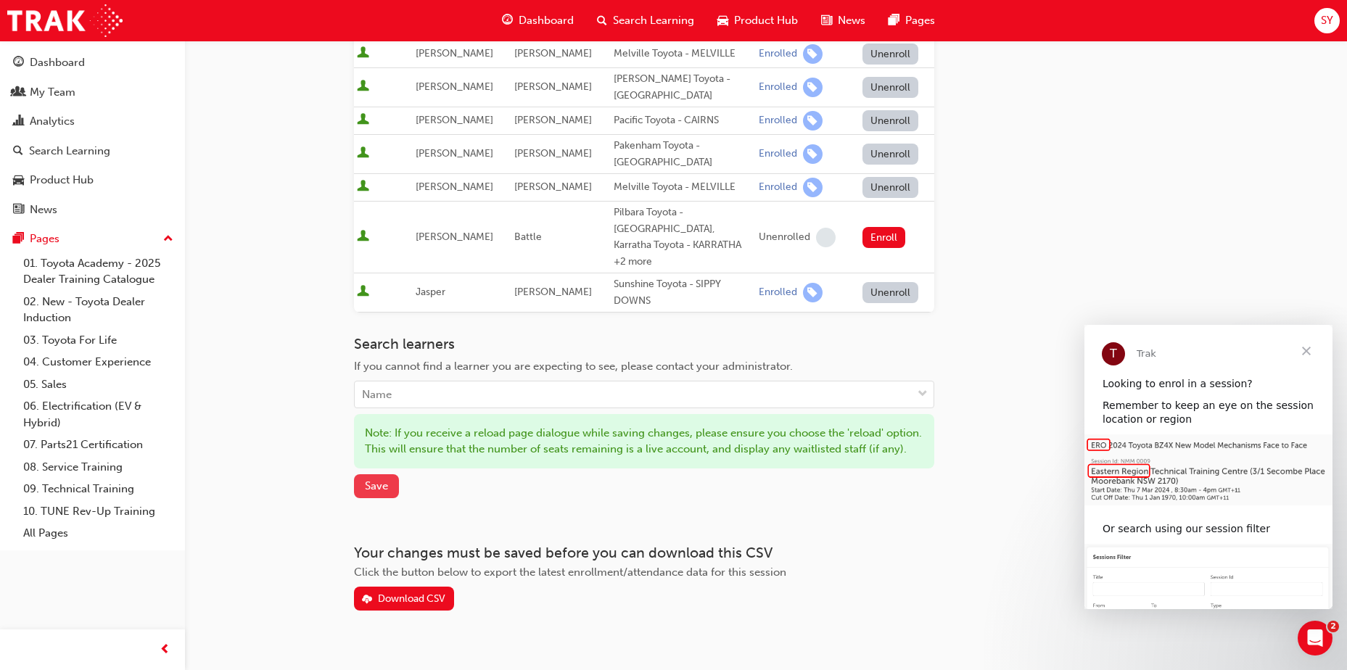
click at [385, 467] on span "Save" at bounding box center [376, 486] width 23 height 13
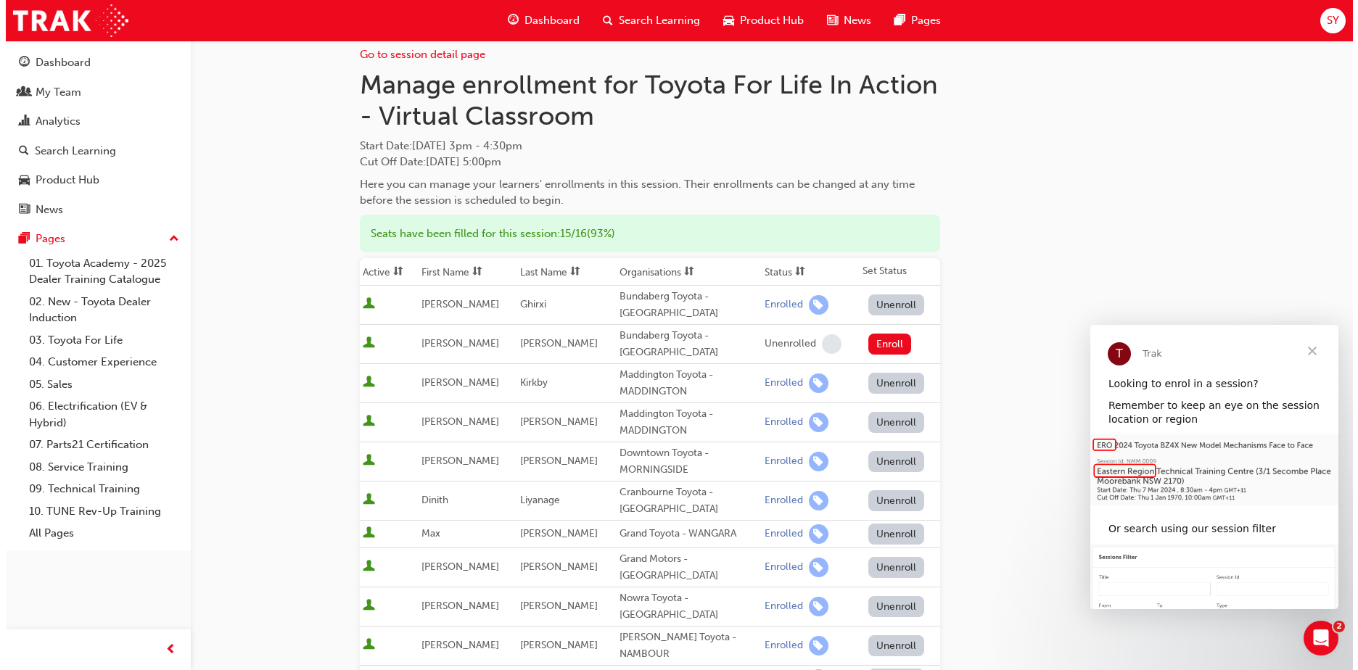
scroll to position [0, 0]
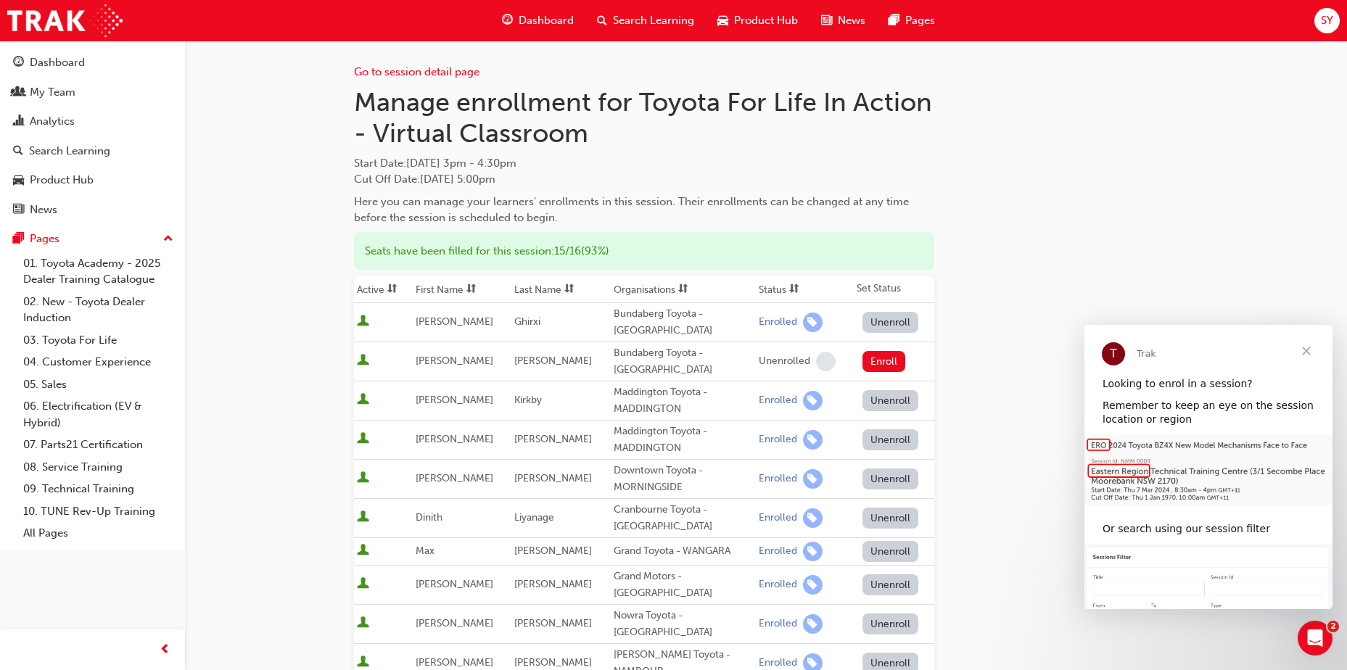
click at [648, 18] on span "Search Learning" at bounding box center [653, 20] width 81 height 17
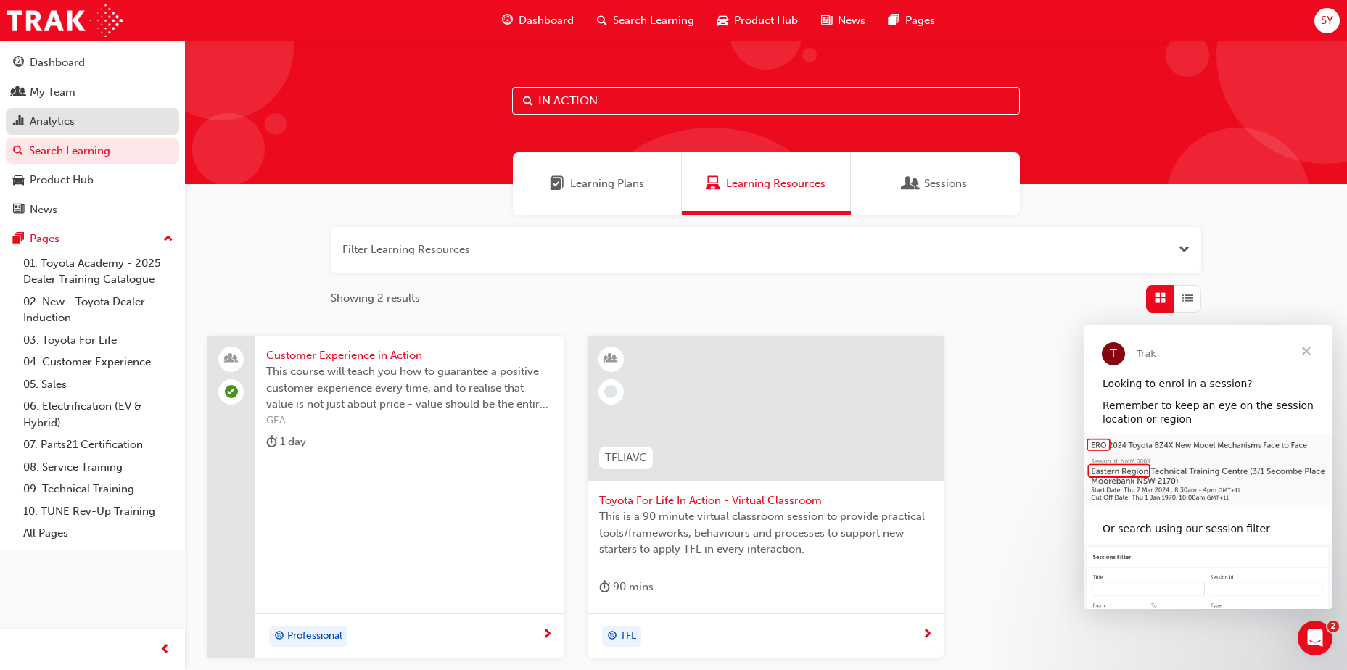
click at [58, 123] on div "Analytics" at bounding box center [52, 121] width 45 height 17
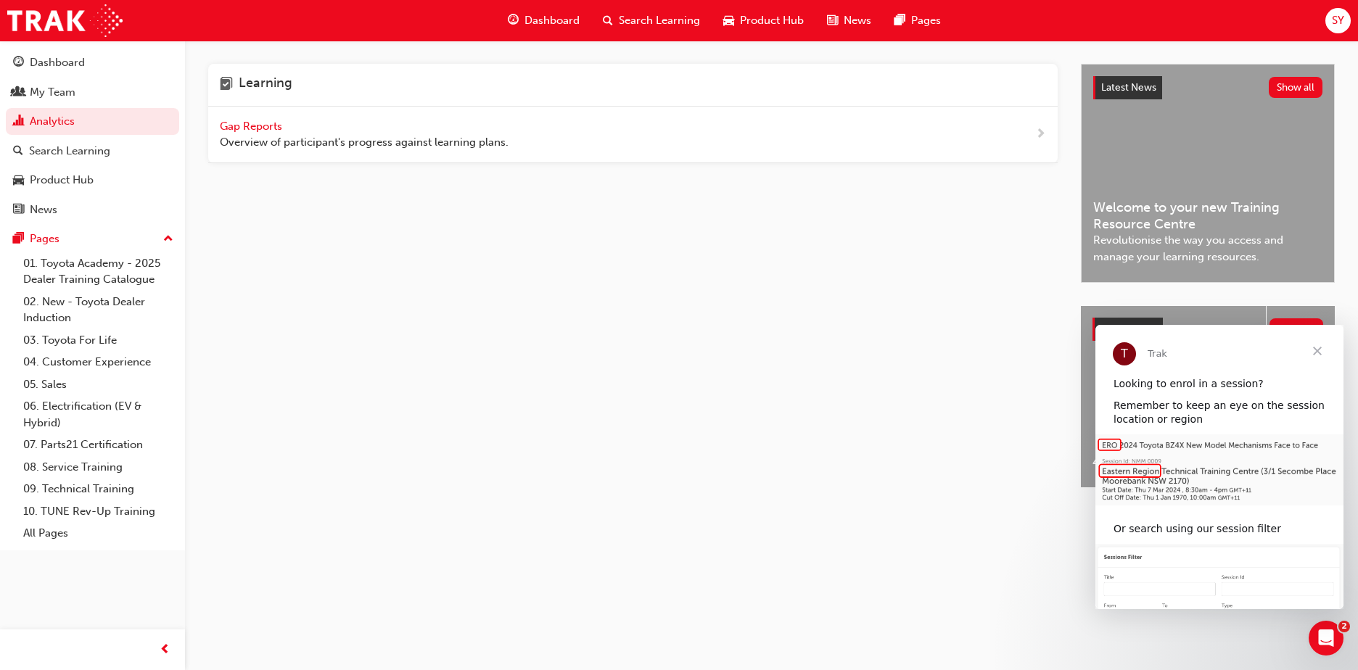
click at [255, 126] on span "Gap Reports" at bounding box center [252, 126] width 65 height 13
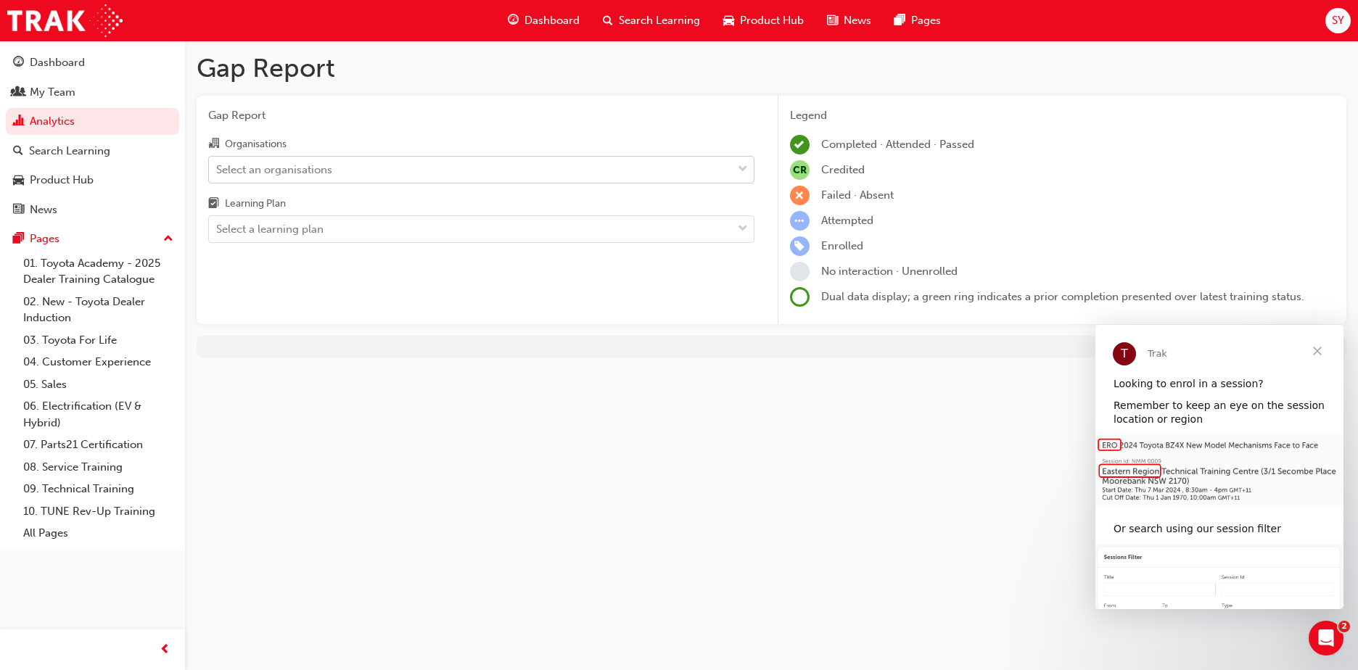
click at [273, 168] on div "Select an organisations" at bounding box center [274, 169] width 116 height 17
click at [218, 168] on input "Organisations Select an organisations" at bounding box center [216, 169] width 1 height 12
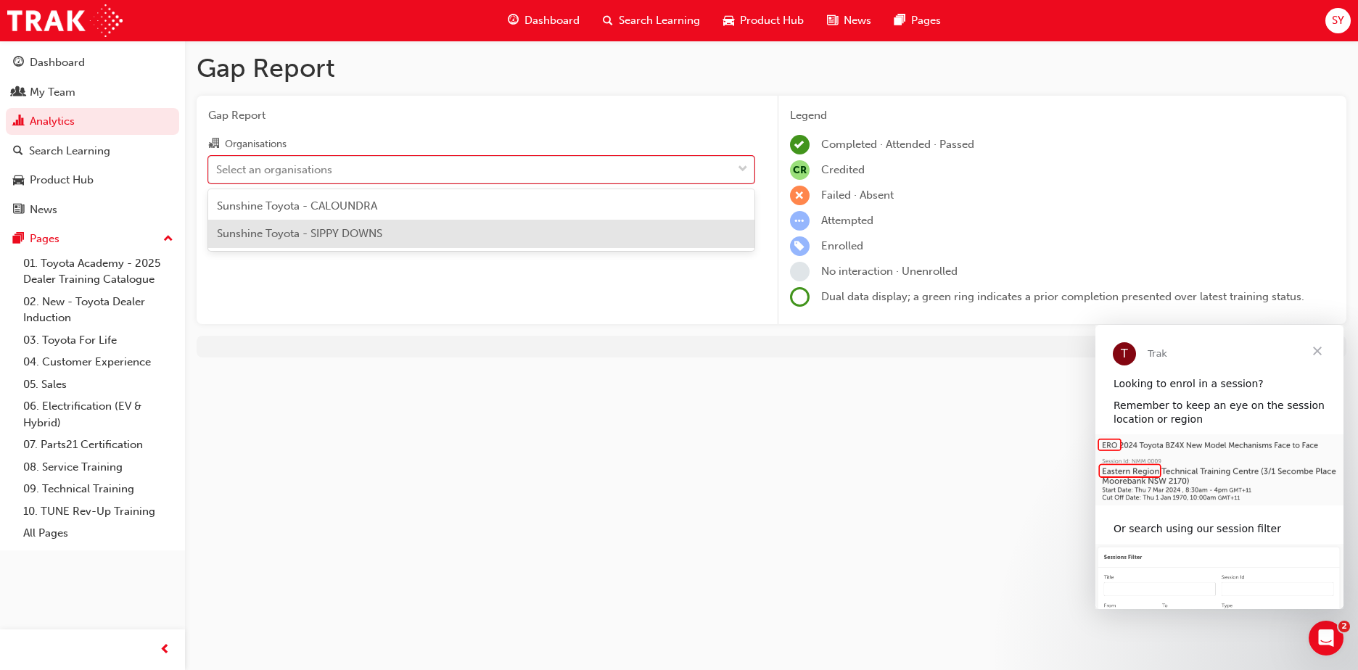
click at [278, 233] on span "Sunshine Toyota - SIPPY DOWNS" at bounding box center [299, 233] width 165 height 13
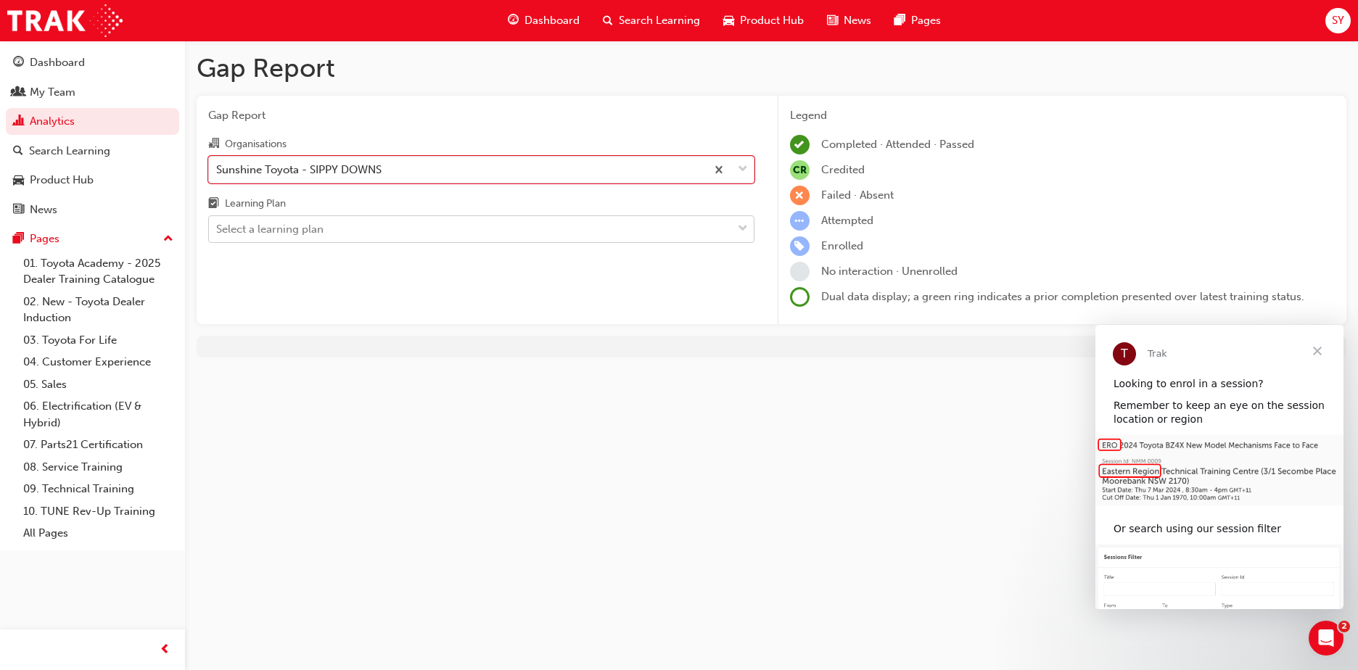
click at [281, 231] on div "Select a learning plan" at bounding box center [269, 229] width 107 height 17
click at [218, 231] on input "Learning Plan Select a learning plan" at bounding box center [216, 229] width 1 height 12
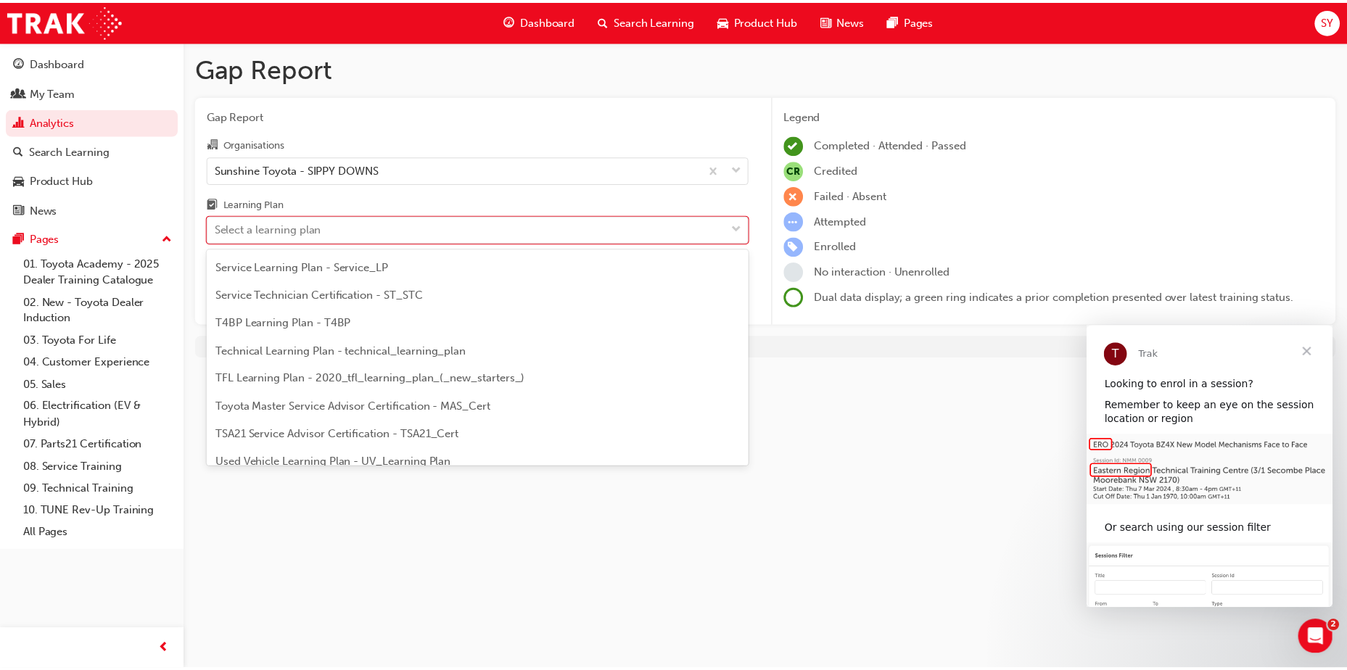
scroll to position [580, 0]
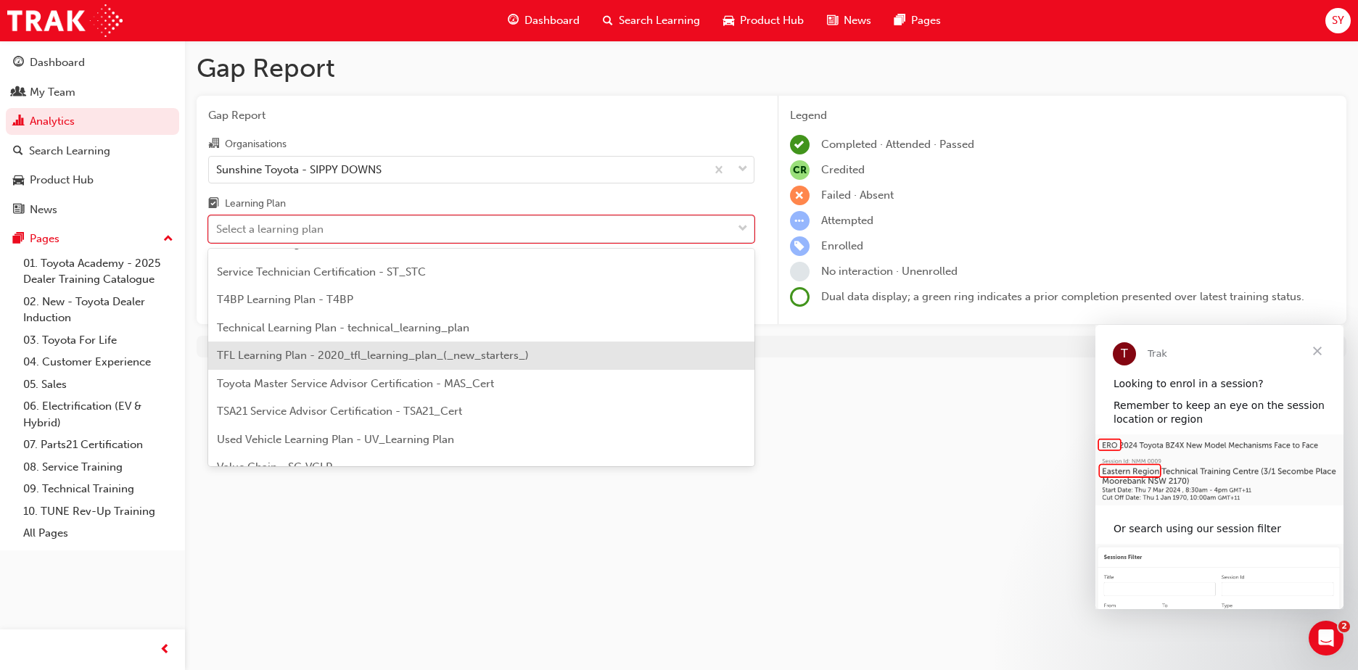
click at [276, 354] on span "TFL Learning Plan - 2020_tfl_learning_plan_(_new_starters_)" at bounding box center [373, 355] width 312 height 13
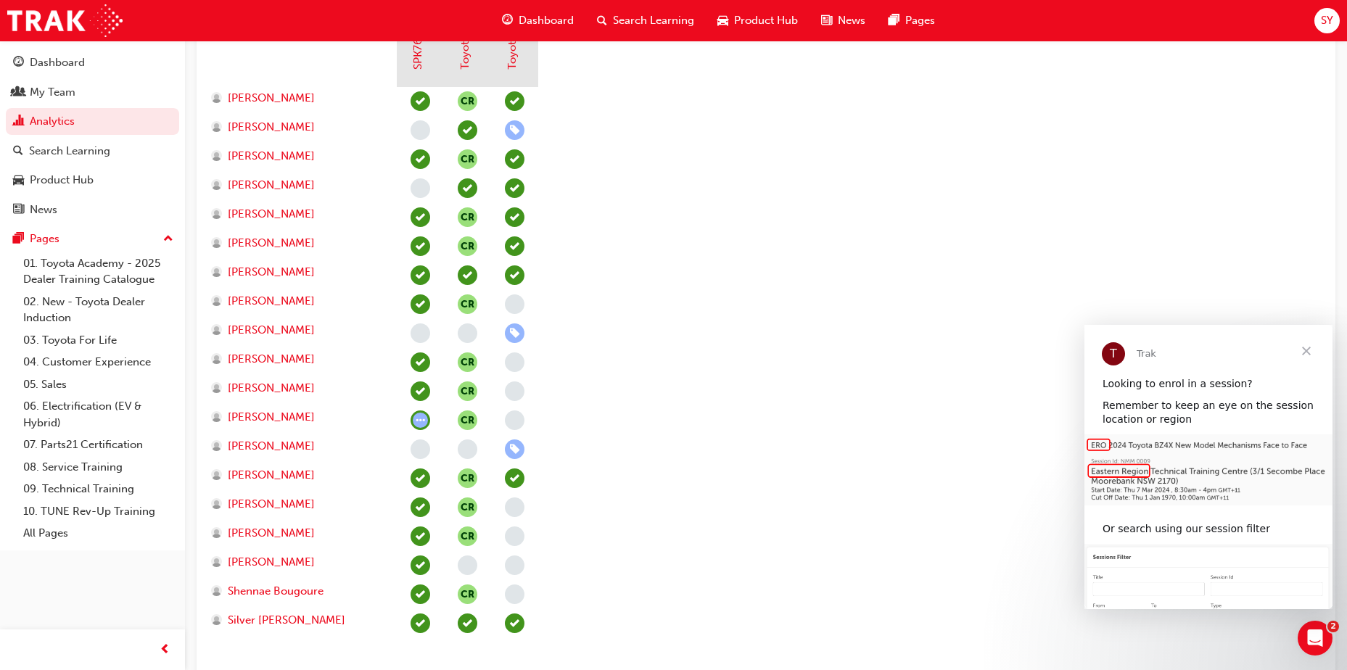
scroll to position [508, 0]
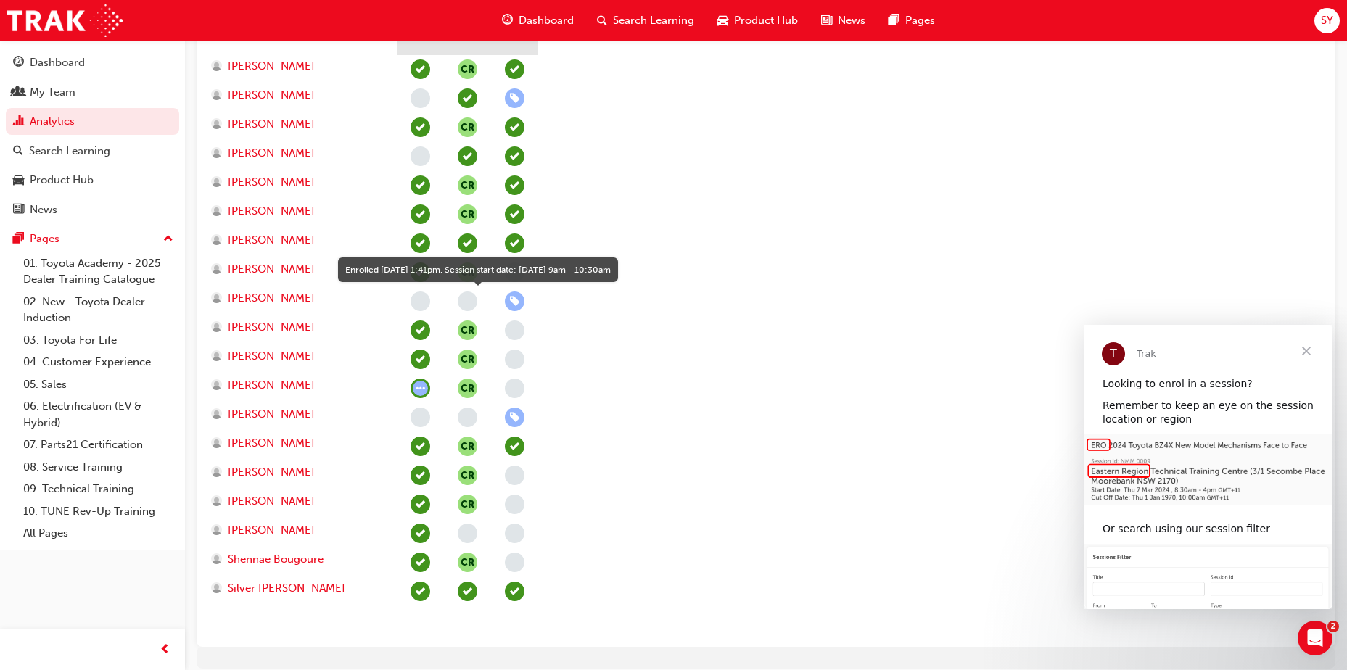
click at [512, 302] on span "learningRecordVerb_ENROLL-icon" at bounding box center [515, 302] width 20 height 20
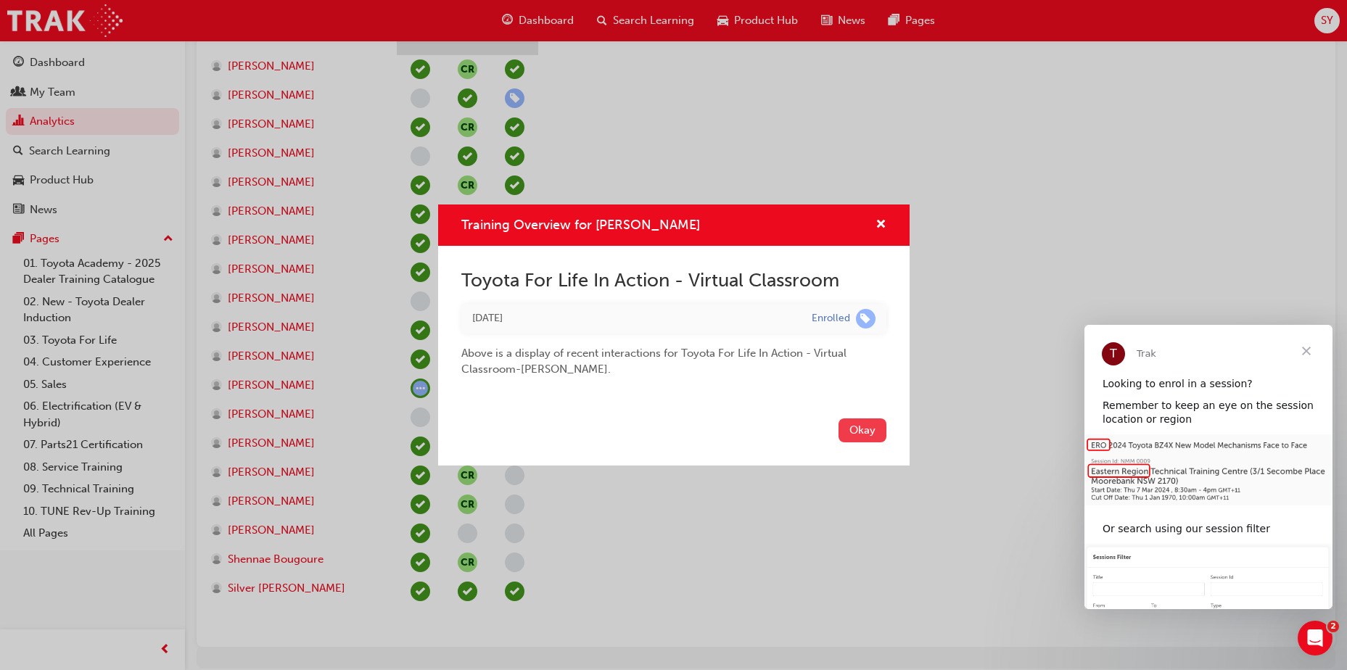
click at [858, 430] on button "Okay" at bounding box center [863, 431] width 48 height 24
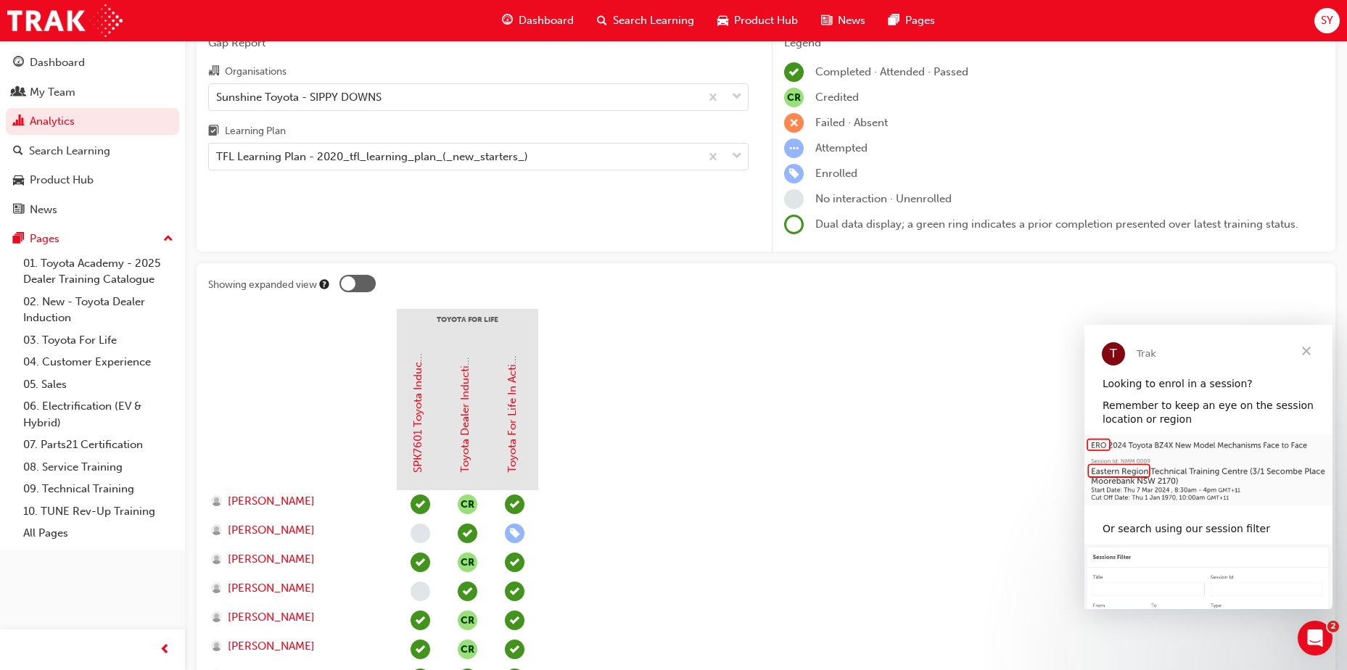
scroll to position [0, 0]
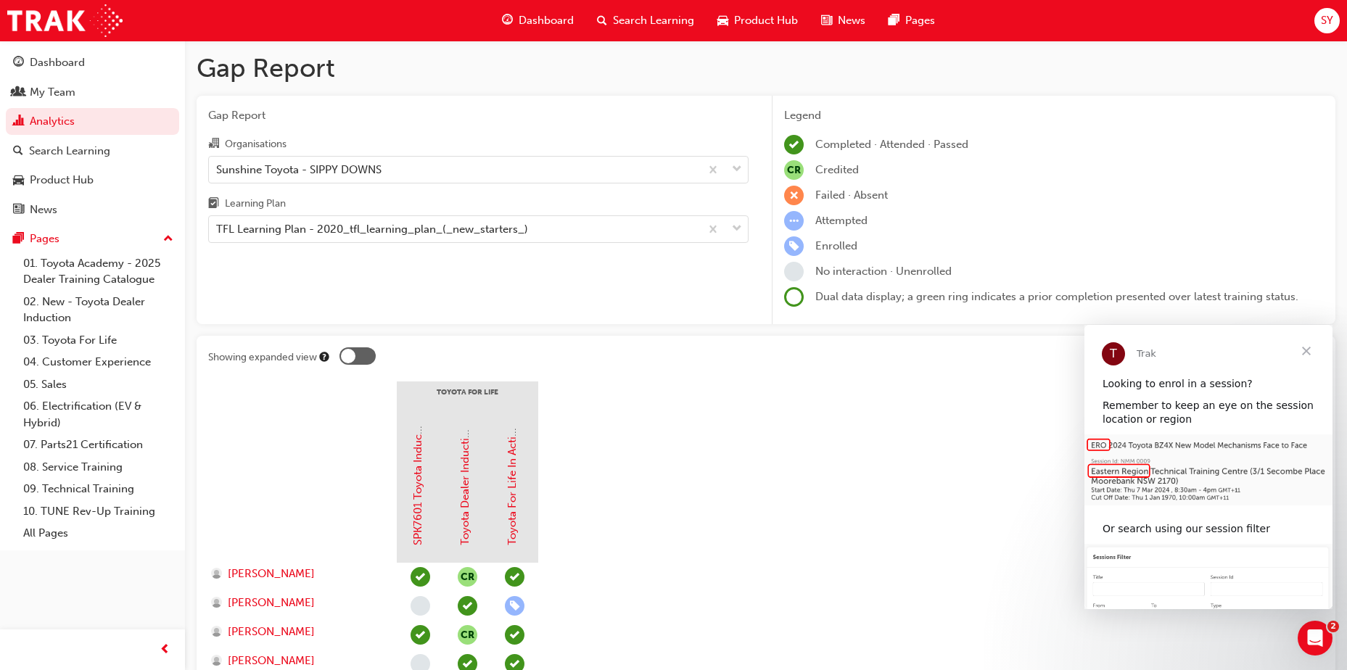
click at [625, 19] on span "Search Learning" at bounding box center [653, 20] width 81 height 17
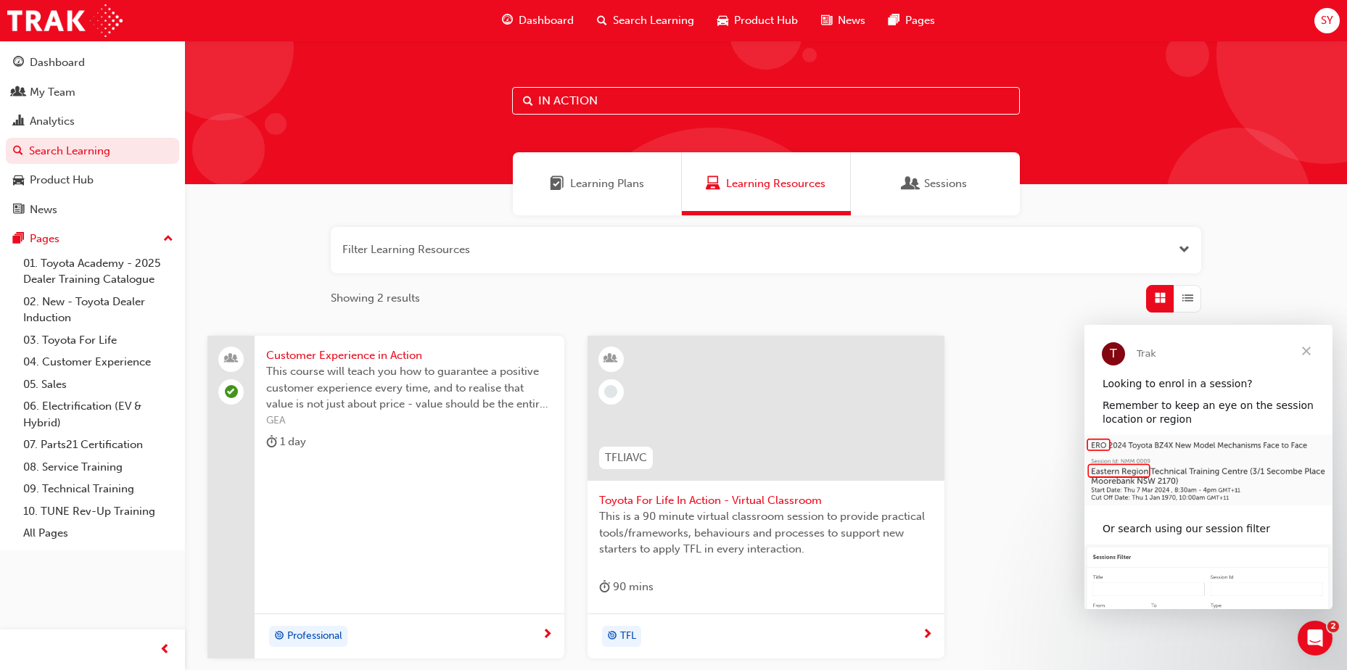
click at [601, 103] on input "IN ACTION" at bounding box center [766, 101] width 508 height 28
click at [718, 467] on span "Toyota For Life In Action - Virtual Classroom" at bounding box center [766, 501] width 334 height 17
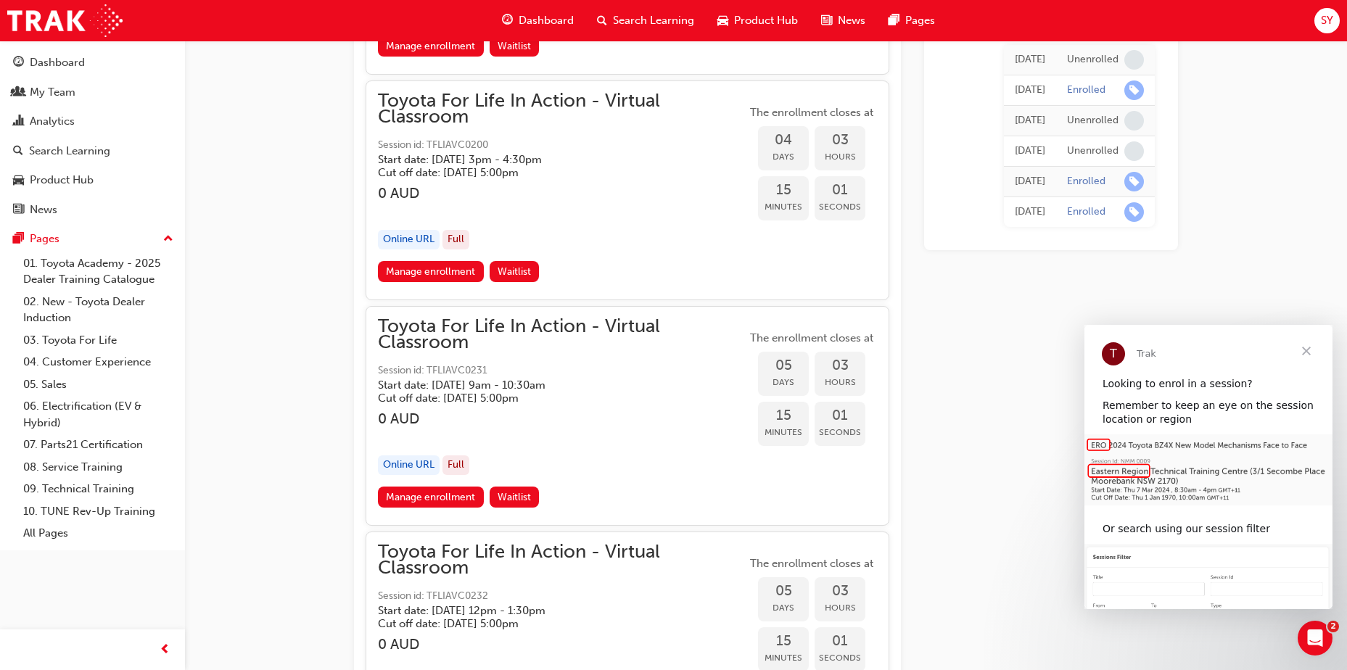
scroll to position [2238, 0]
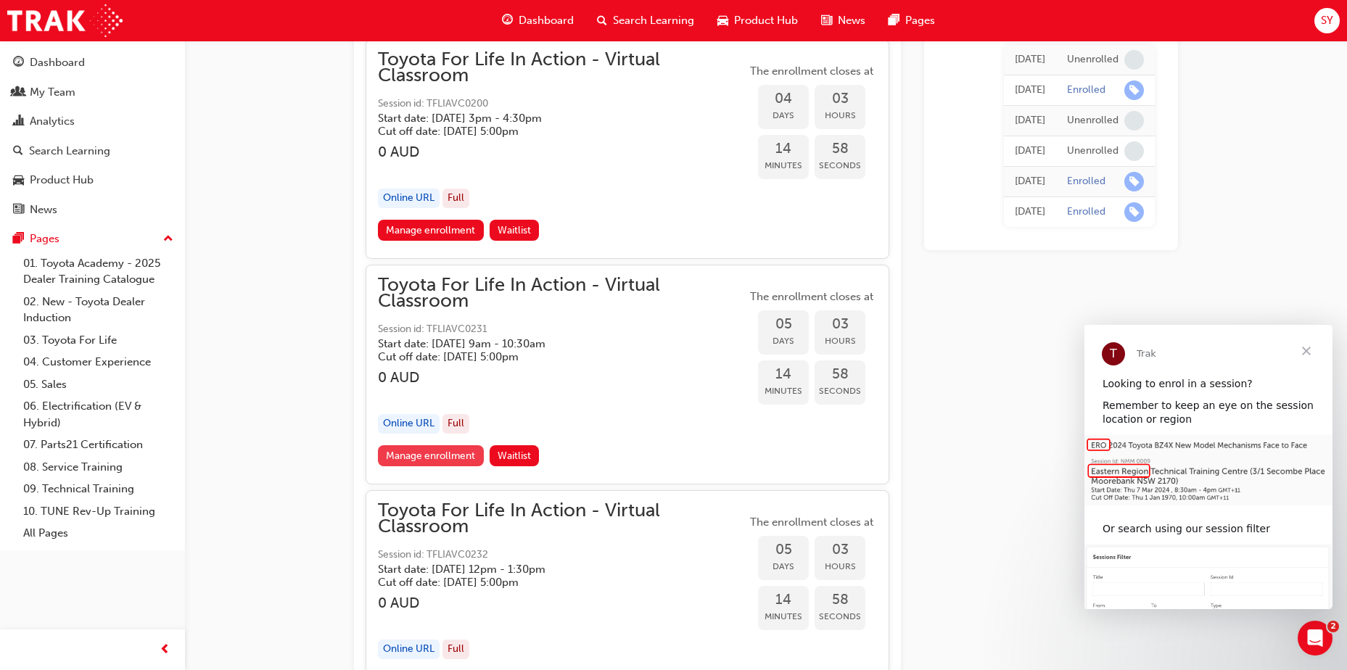
click at [448, 453] on link "Manage enrollment" at bounding box center [431, 456] width 106 height 21
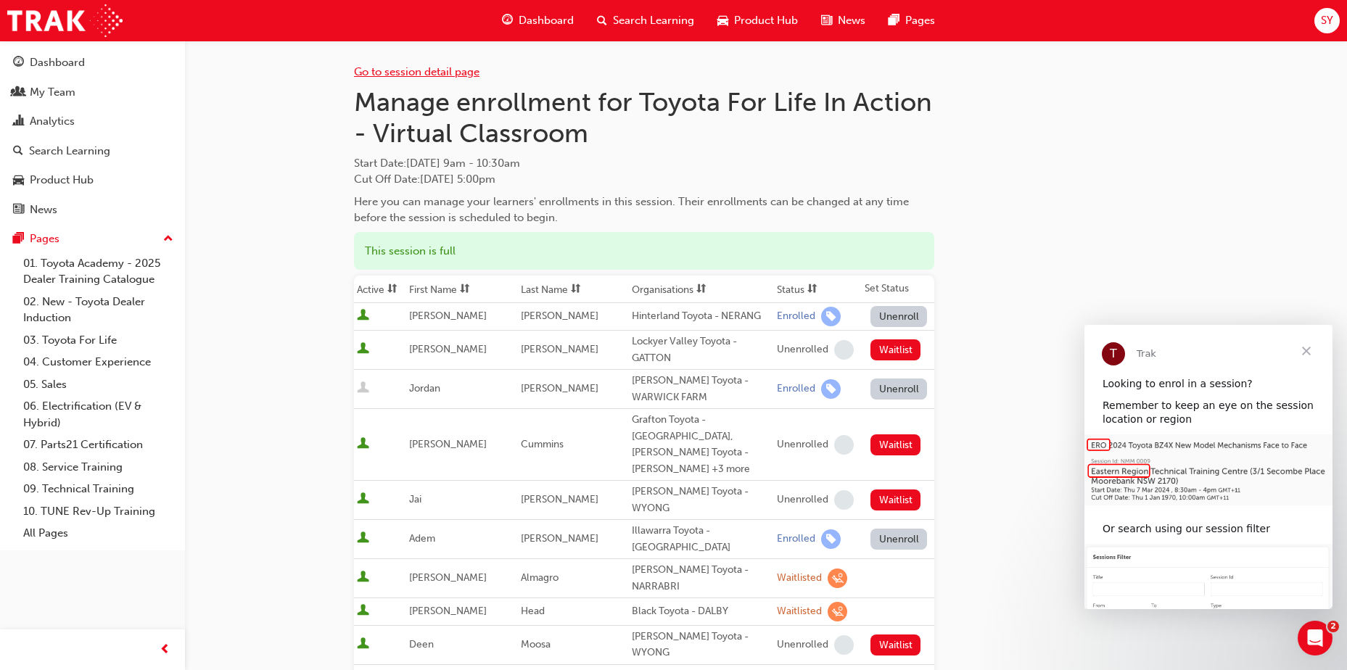
click at [419, 71] on link "Go to session detail page" at bounding box center [417, 71] width 126 height 13
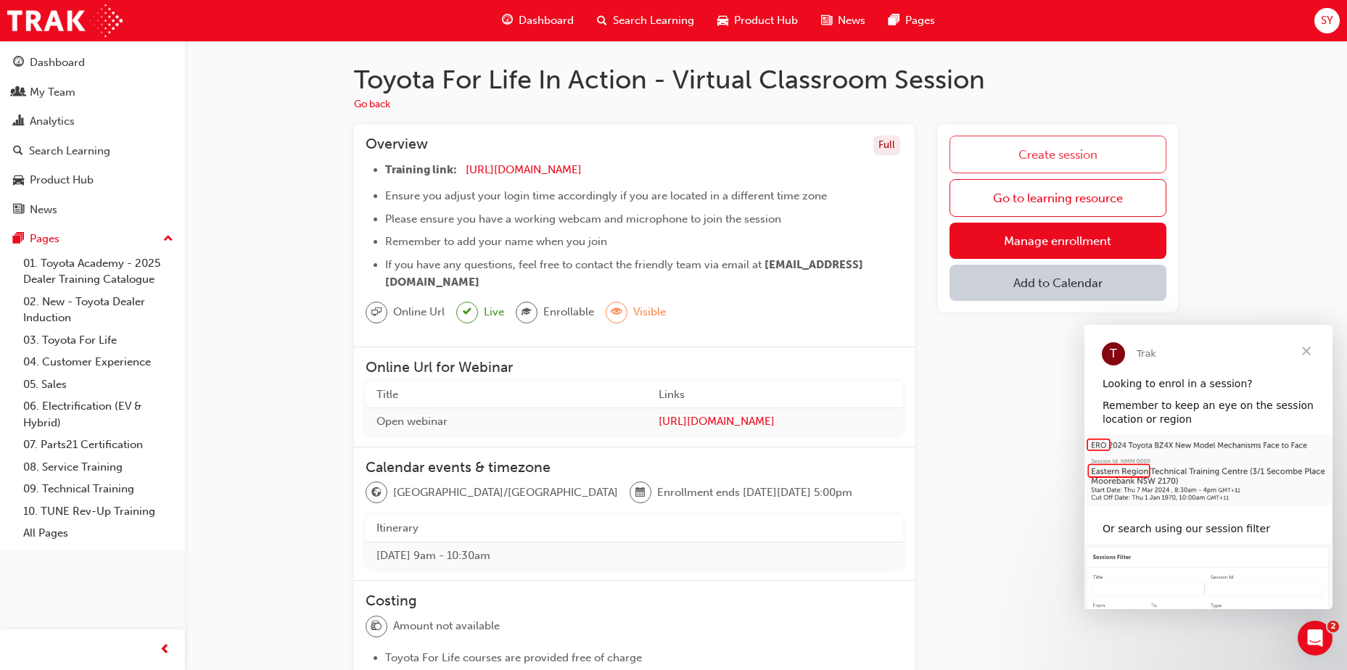
click at [893, 156] on link "Create session" at bounding box center [1058, 155] width 217 height 38
click at [893, 290] on button "Add to Calendar" at bounding box center [1058, 283] width 217 height 36
click at [893, 358] on div "Office 365" at bounding box center [1041, 357] width 52 height 17
click at [893, 293] on button "Office 365" at bounding box center [1038, 285] width 177 height 40
click at [893, 286] on button "Office 365" at bounding box center [1038, 285] width 177 height 40
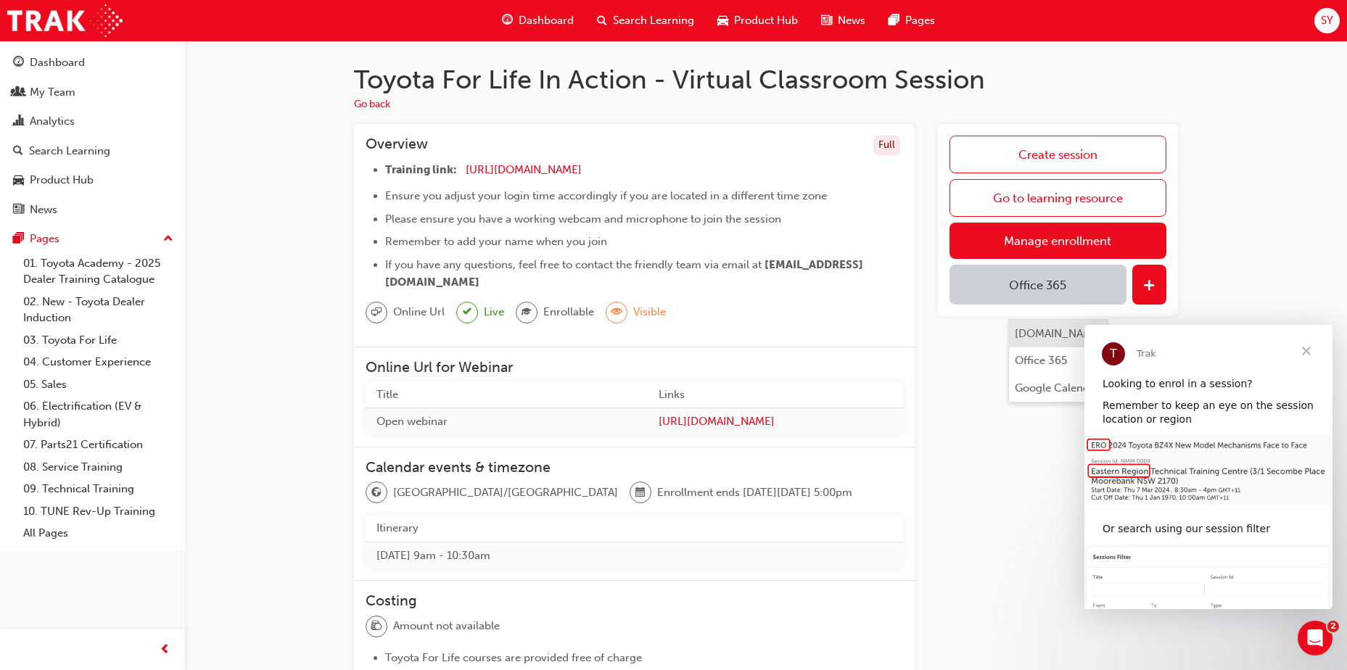
click at [893, 339] on div "Outlook.com" at bounding box center [1059, 334] width 88 height 17
click at [893, 284] on button "button" at bounding box center [1150, 285] width 34 height 40
click at [893, 285] on span "plus-icon" at bounding box center [1150, 286] width 12 height 15
click at [893, 282] on span "plus-icon" at bounding box center [1150, 286] width 12 height 15
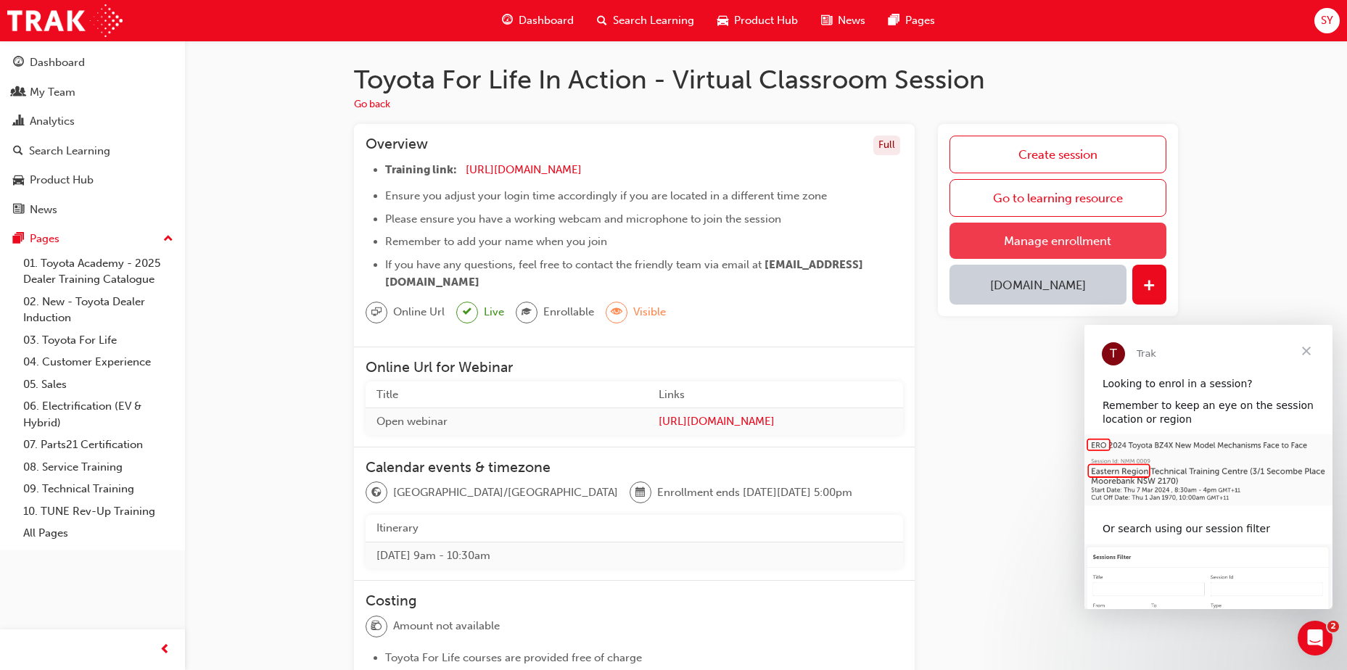
click at [893, 246] on link "Manage enrollment" at bounding box center [1058, 241] width 217 height 36
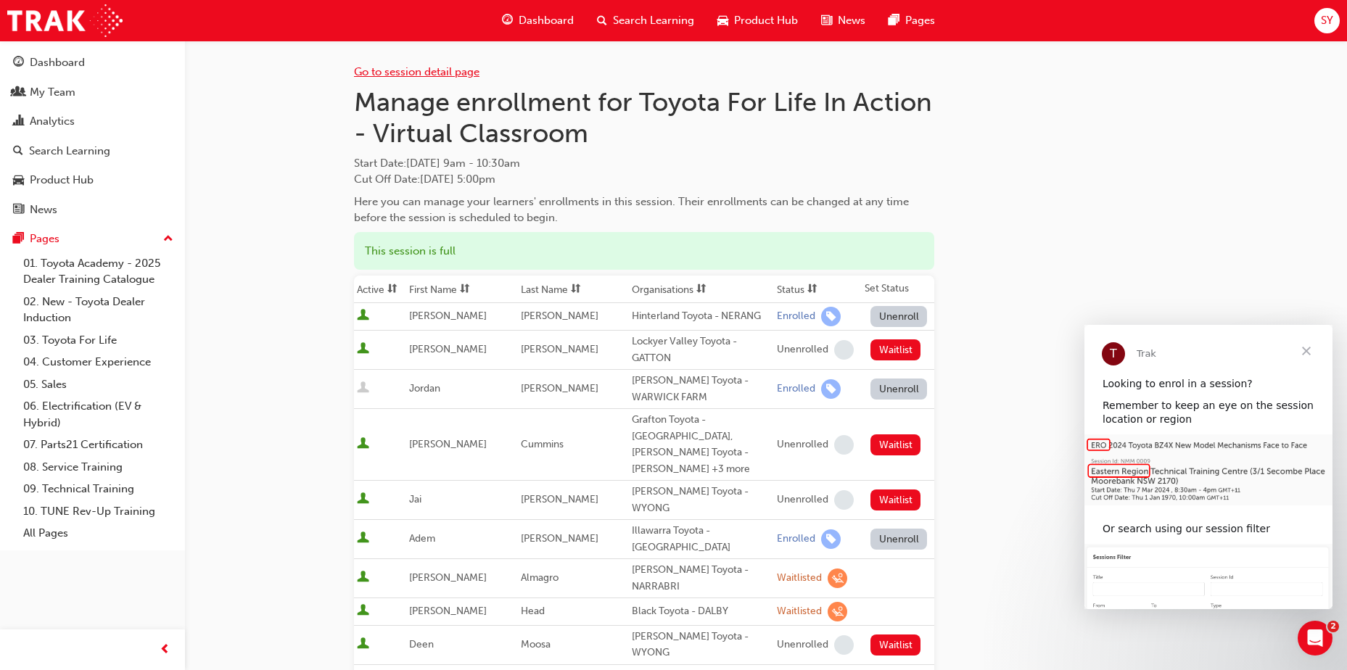
click at [430, 68] on link "Go to session detail page" at bounding box center [417, 71] width 126 height 13
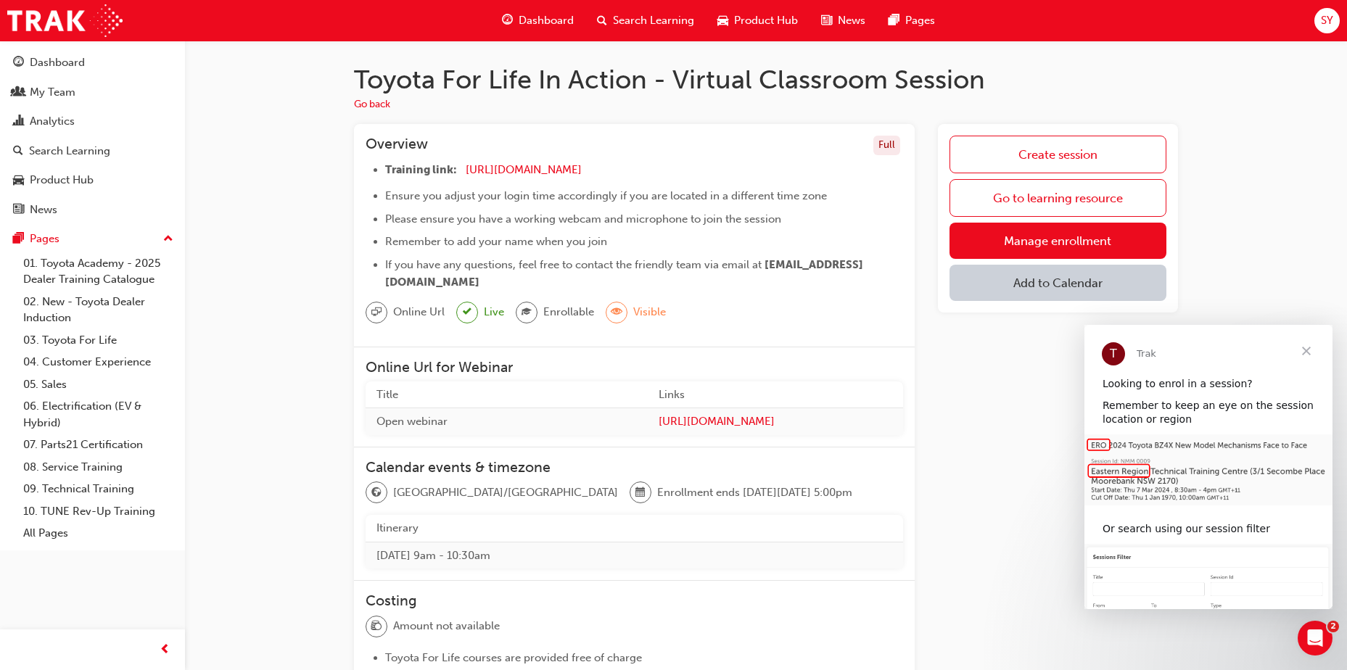
click at [893, 283] on button "Add to Calendar" at bounding box center [1058, 283] width 217 height 36
click at [893, 354] on div "Office 365" at bounding box center [1041, 357] width 52 height 17
click at [893, 283] on span "plus-icon" at bounding box center [1150, 286] width 12 height 15
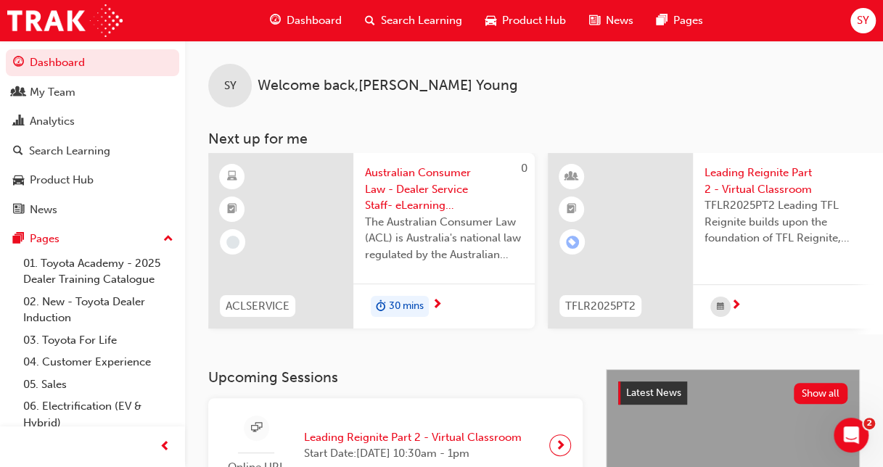
click at [409, 22] on span "Search Learning" at bounding box center [421, 20] width 81 height 17
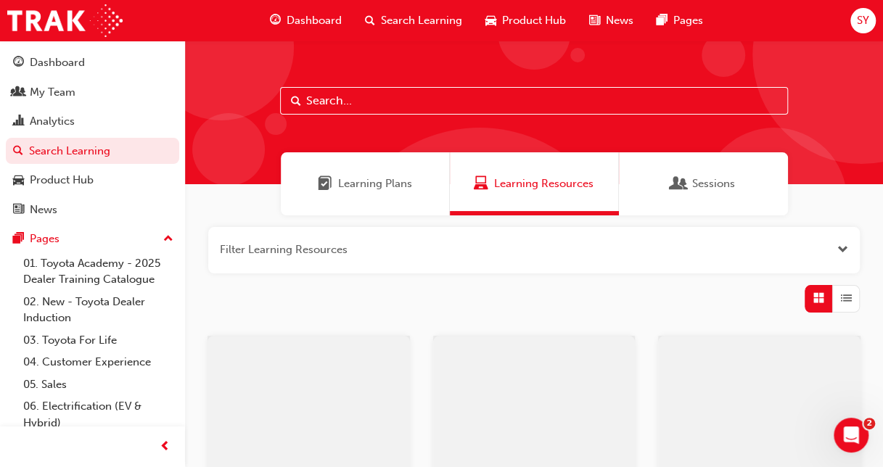
click at [309, 102] on input "text" at bounding box center [534, 101] width 508 height 28
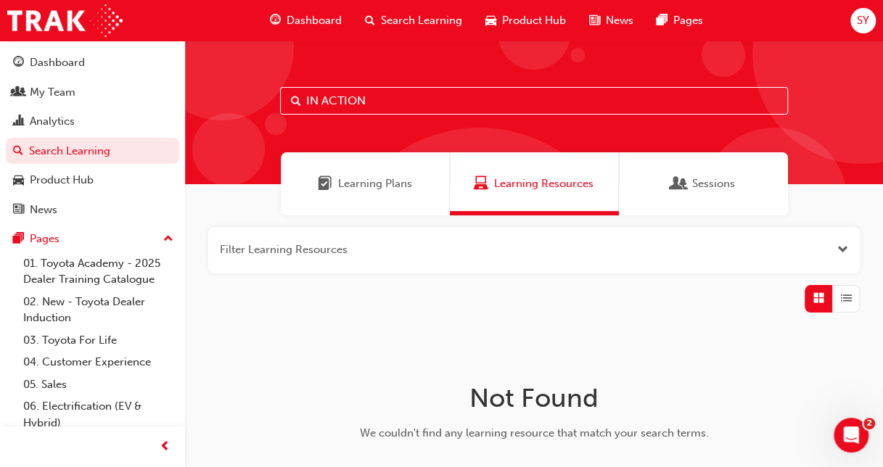
type input "IN ACTION"
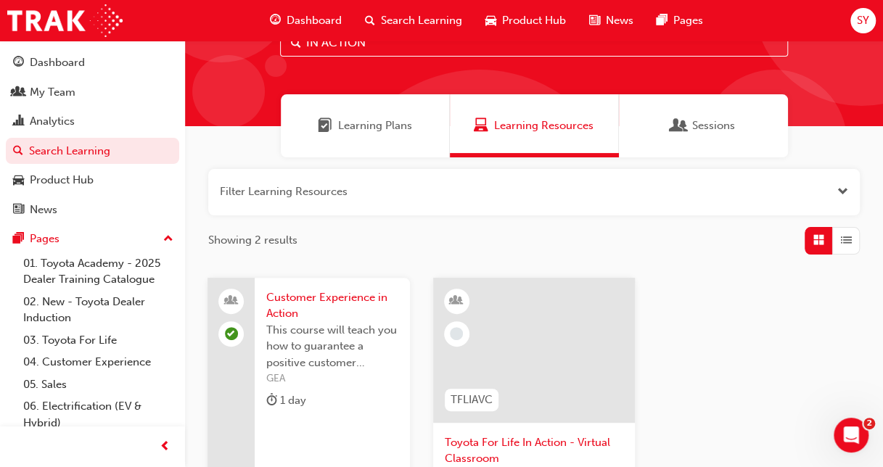
scroll to position [145, 0]
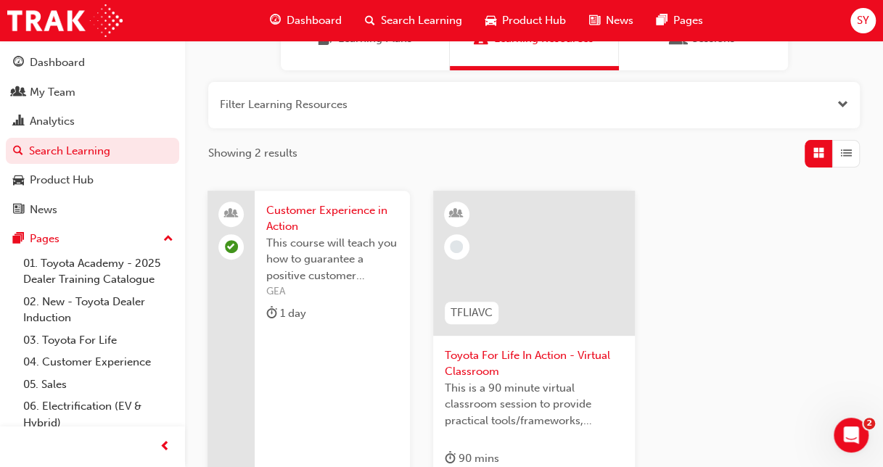
click at [472, 355] on span "Toyota For Life In Action - Virtual Classroom" at bounding box center [534, 364] width 179 height 33
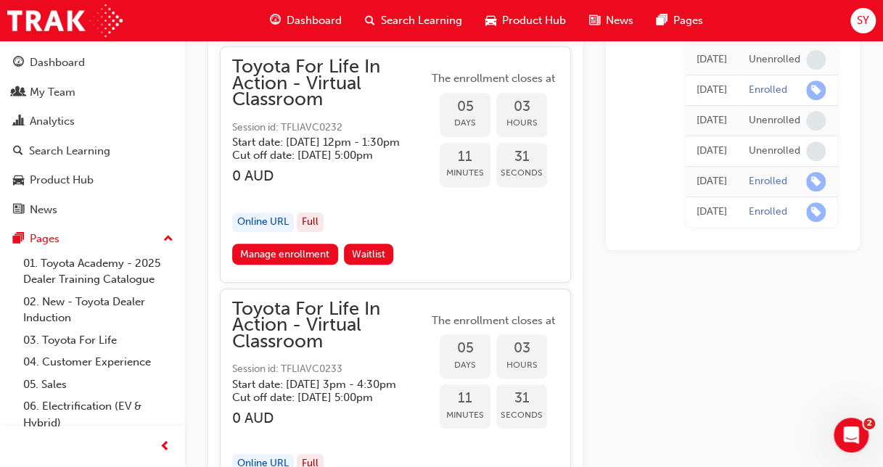
scroll to position [2902, 0]
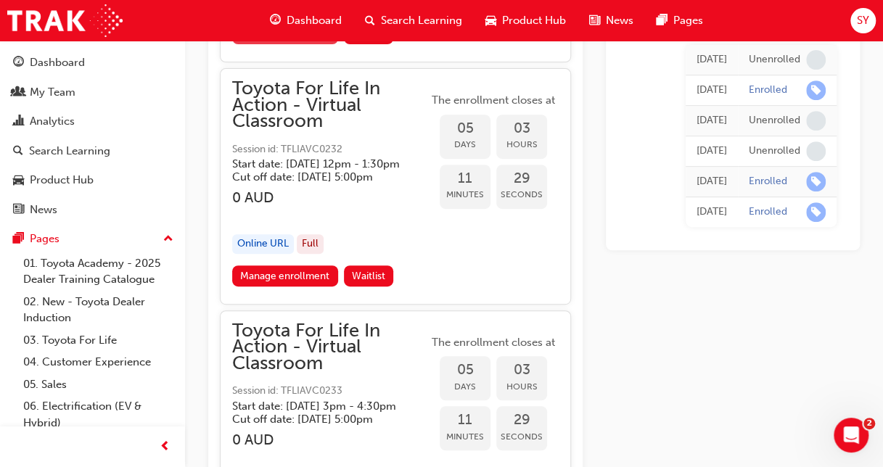
click at [297, 44] on link "Manage enrollment" at bounding box center [285, 33] width 106 height 21
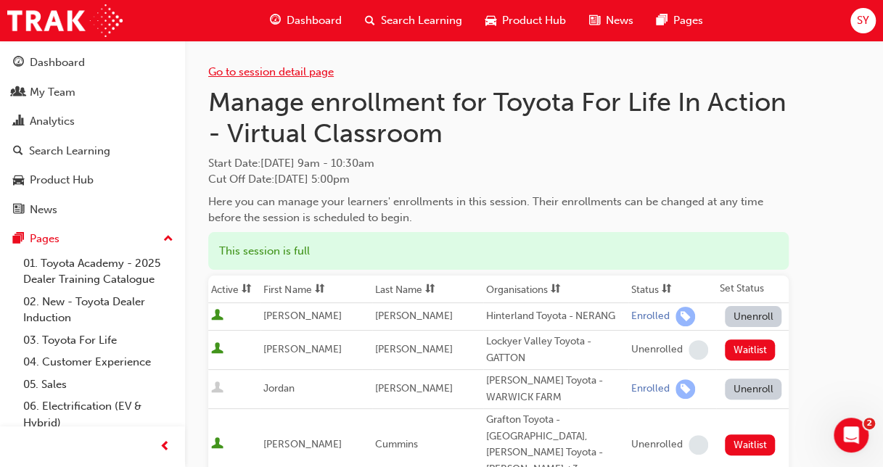
click at [287, 70] on link "Go to session detail page" at bounding box center [271, 71] width 126 height 13
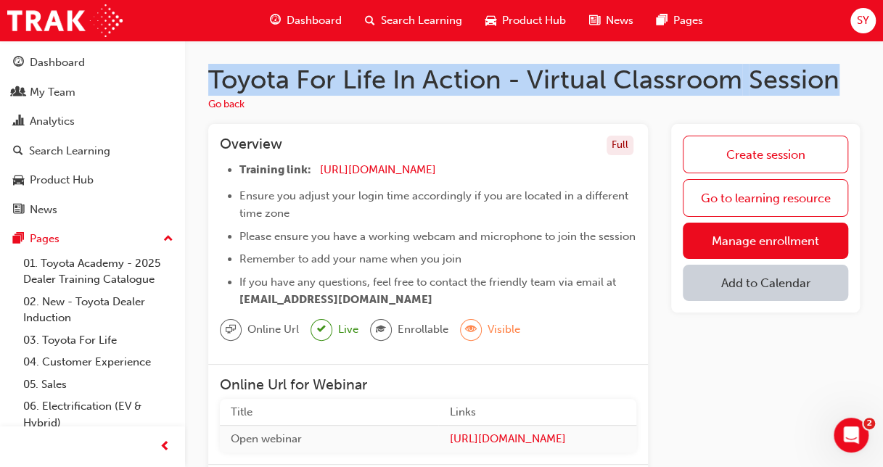
drag, startPoint x: 837, startPoint y: 78, endPoint x: 214, endPoint y: 80, distance: 622.6
click at [214, 80] on h1 "Toyota For Life In Action - Virtual Classroom Session" at bounding box center [534, 80] width 652 height 32
copy h1 "Toyota For Life In Action - Virtual Classroom Session"
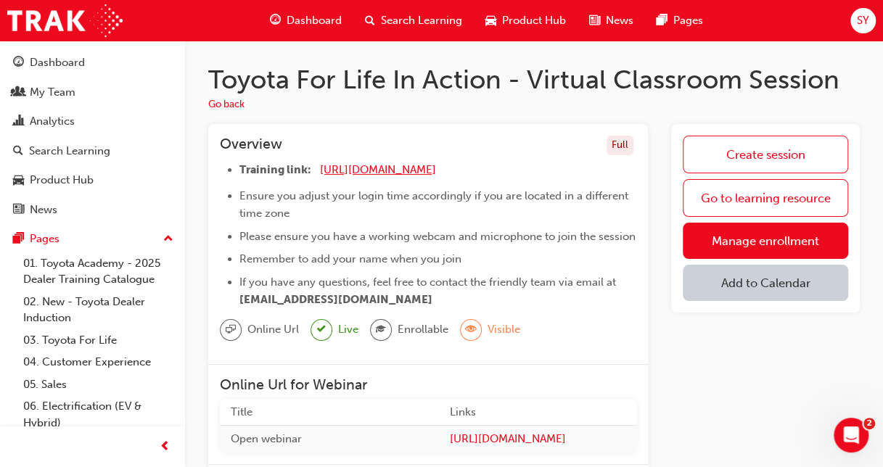
drag, startPoint x: 476, startPoint y: 167, endPoint x: 328, endPoint y: 172, distance: 148.1
click at [0, 0] on div "[URL][DOMAIN_NAME]" at bounding box center [0, 0] width 0 height 0
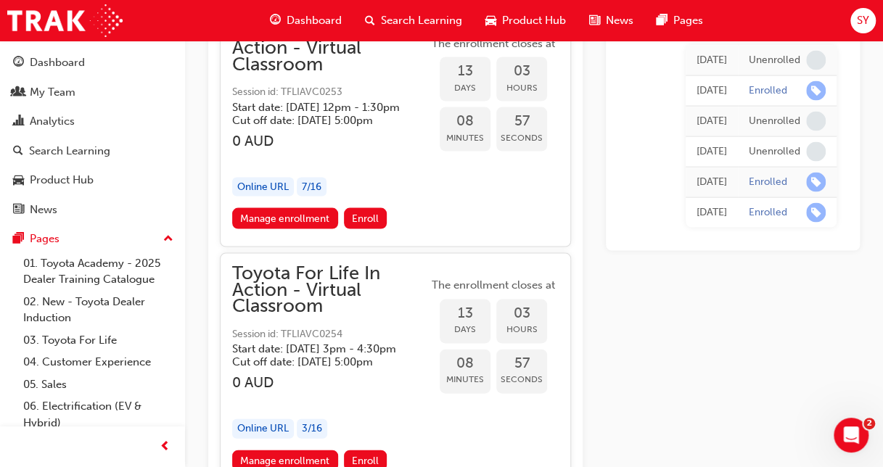
scroll to position [6603, 0]
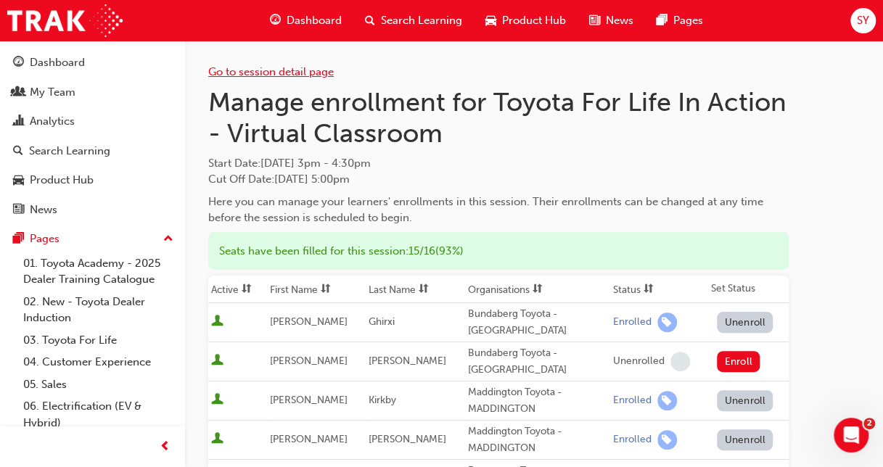
click at [285, 70] on link "Go to session detail page" at bounding box center [271, 71] width 126 height 13
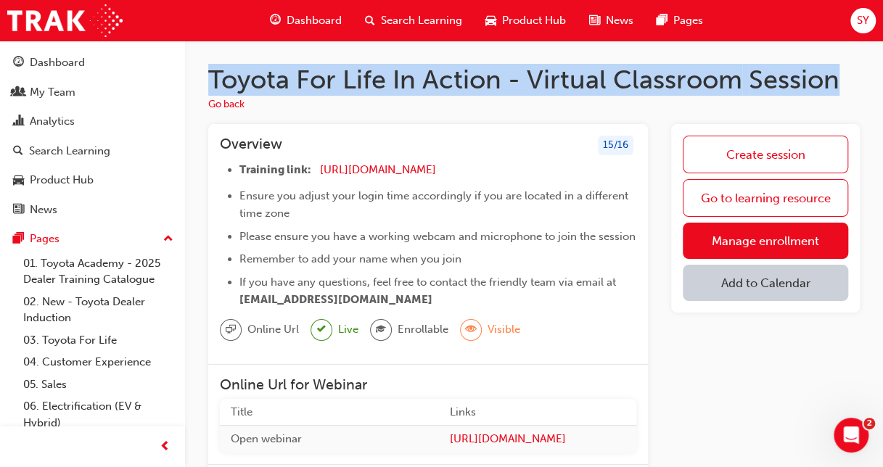
drag, startPoint x: 839, startPoint y: 80, endPoint x: 210, endPoint y: 86, distance: 628.4
click at [210, 86] on h1 "Toyota For Life In Action - Virtual Classroom Session" at bounding box center [534, 80] width 652 height 32
copy h1 "Toyota For Life In Action - Virtual Classroom Session"
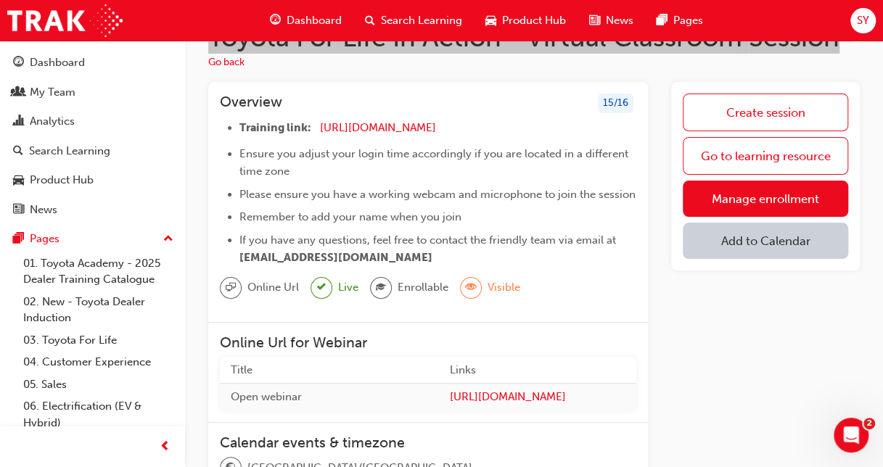
scroll to position [73, 0]
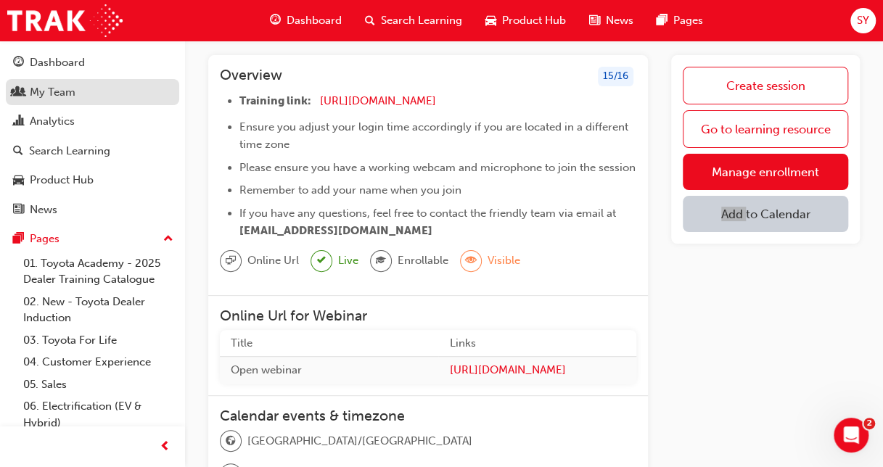
scroll to position [0, 0]
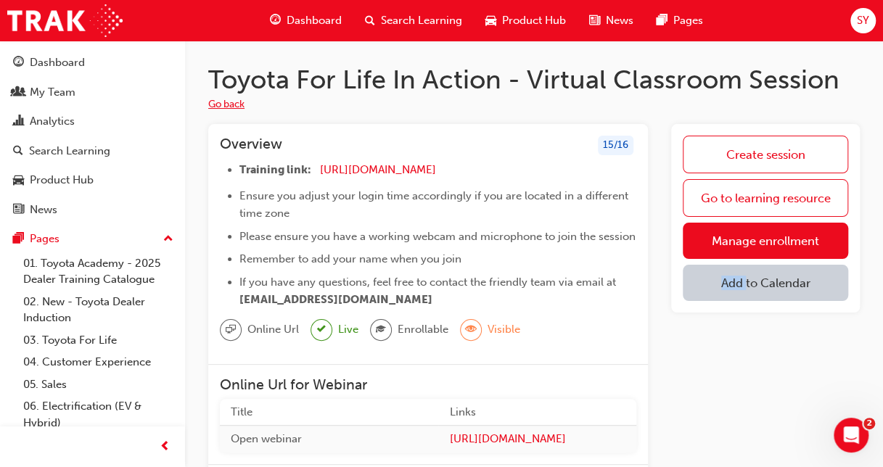
click at [215, 102] on button "Go back" at bounding box center [226, 105] width 36 height 17
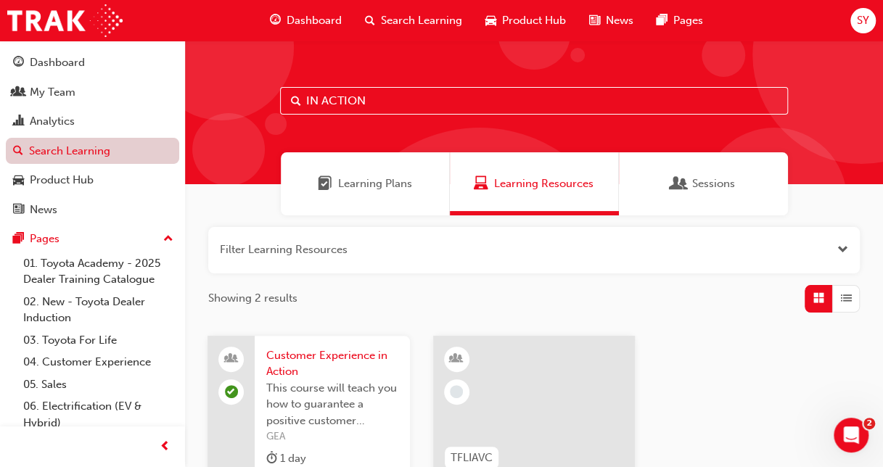
click at [54, 149] on link "Search Learning" at bounding box center [92, 151] width 173 height 27
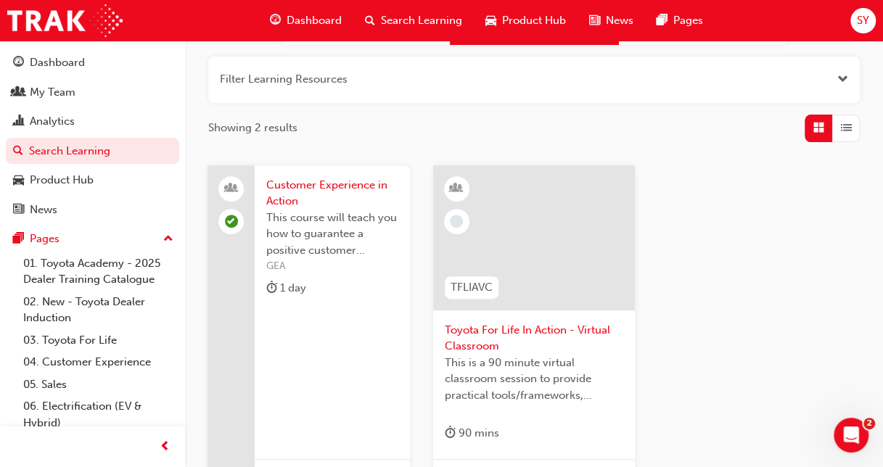
scroll to position [130, 0]
